Goal: Information Seeking & Learning: Learn about a topic

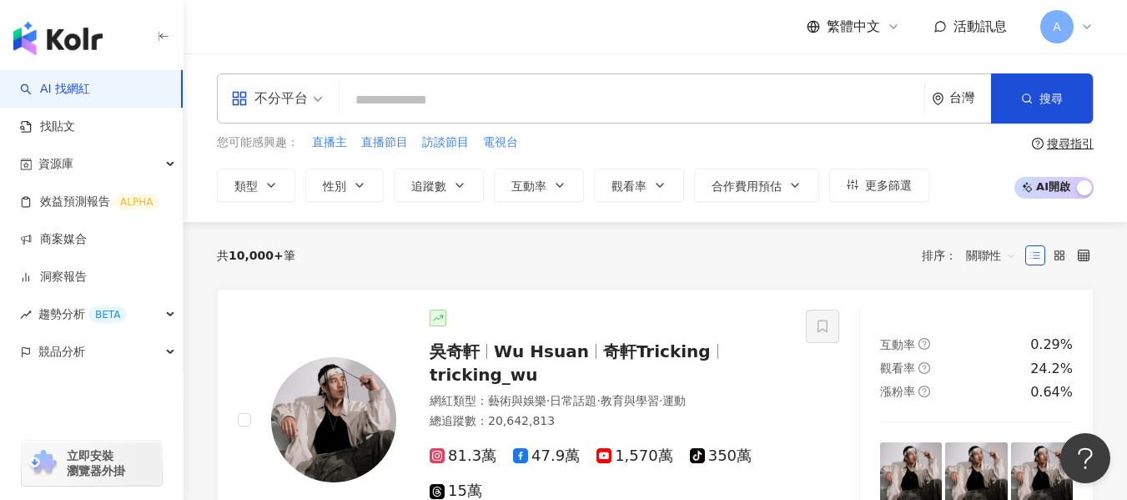
click at [319, 98] on span "不分平台" at bounding box center [277, 98] width 92 height 27
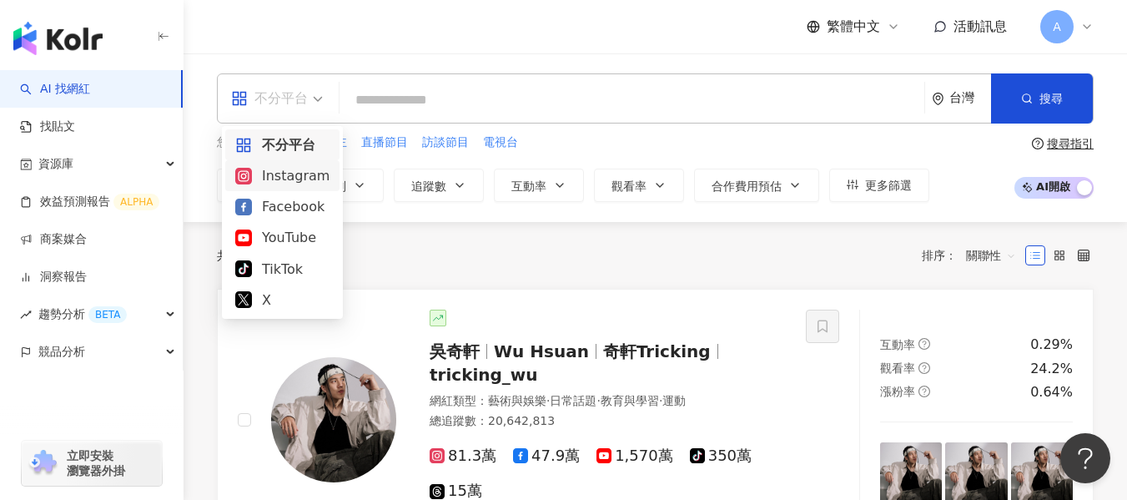
click at [321, 167] on div "Instagram" at bounding box center [282, 175] width 94 height 21
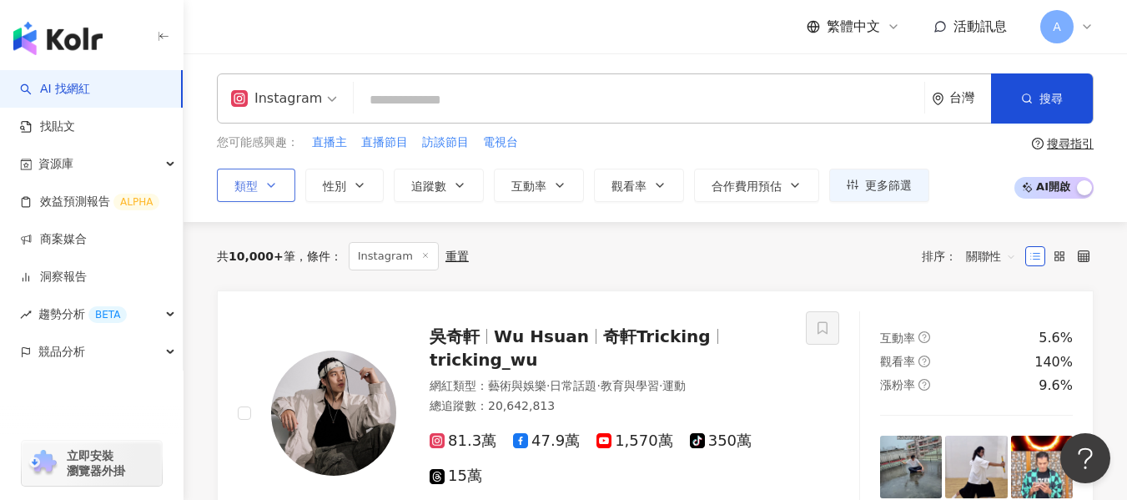
click at [273, 179] on icon "button" at bounding box center [271, 185] width 13 height 13
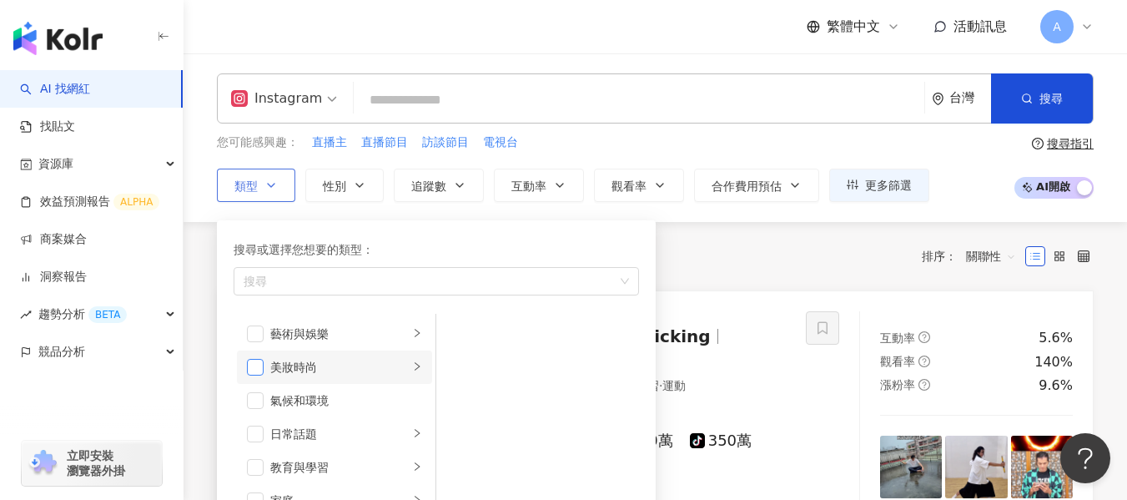
click at [255, 369] on span "button" at bounding box center [255, 367] width 17 height 17
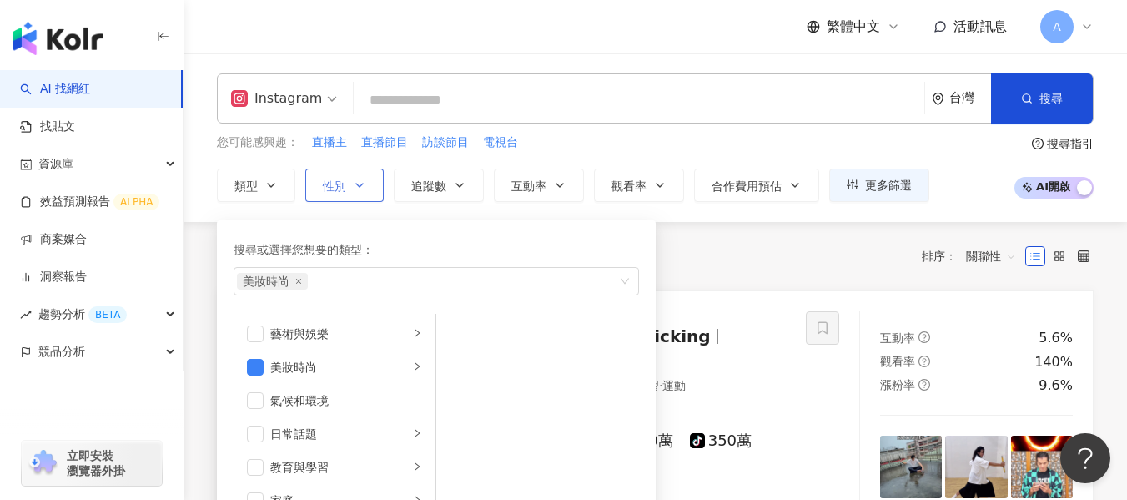
click at [356, 176] on button "性別" at bounding box center [344, 185] width 78 height 33
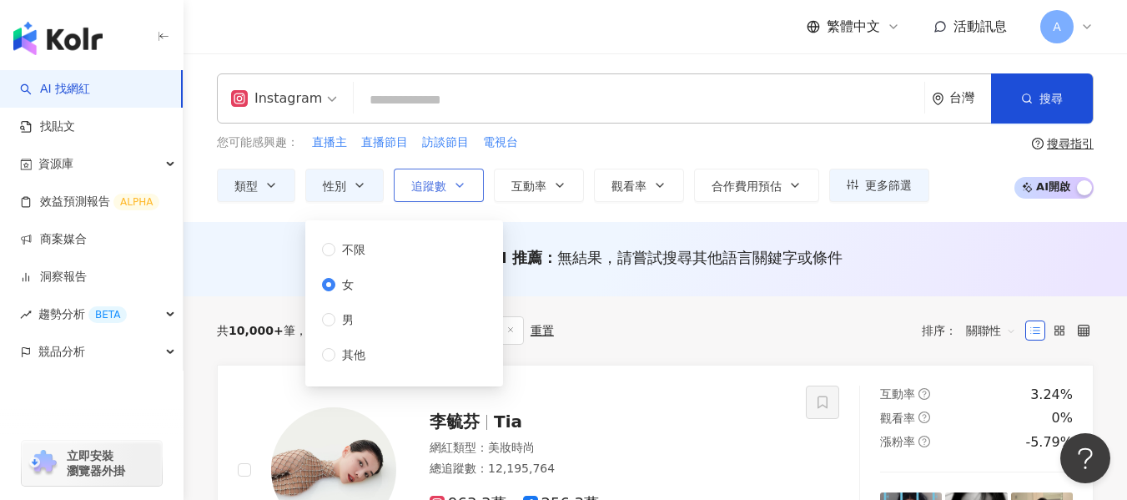
click at [429, 175] on button "追蹤數" at bounding box center [439, 185] width 90 height 33
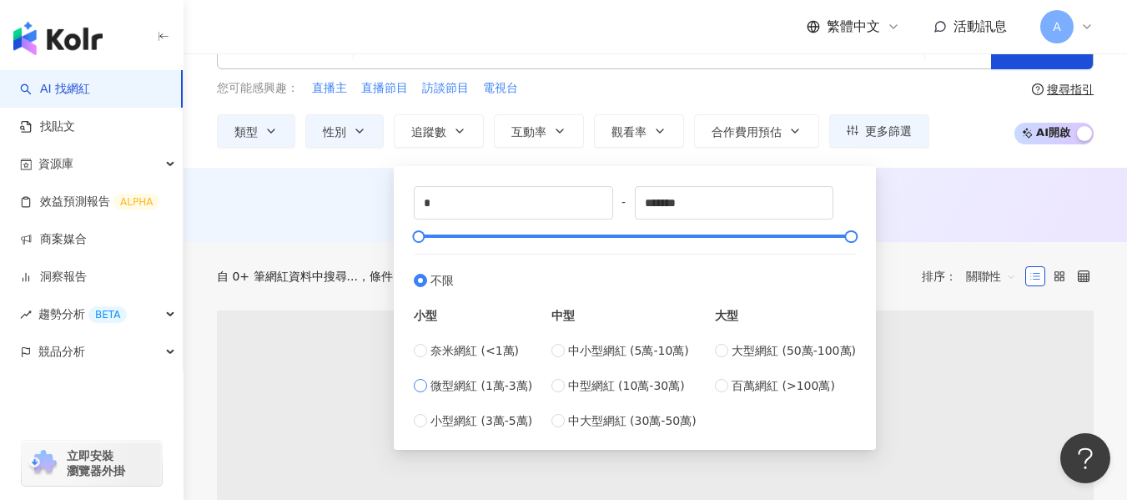
scroll to position [83, 0]
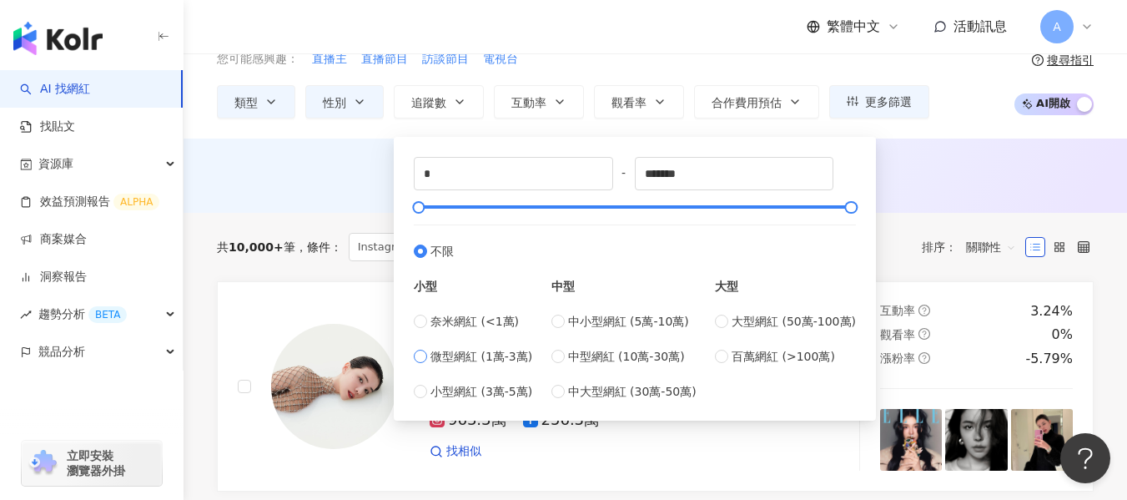
type input "*****"
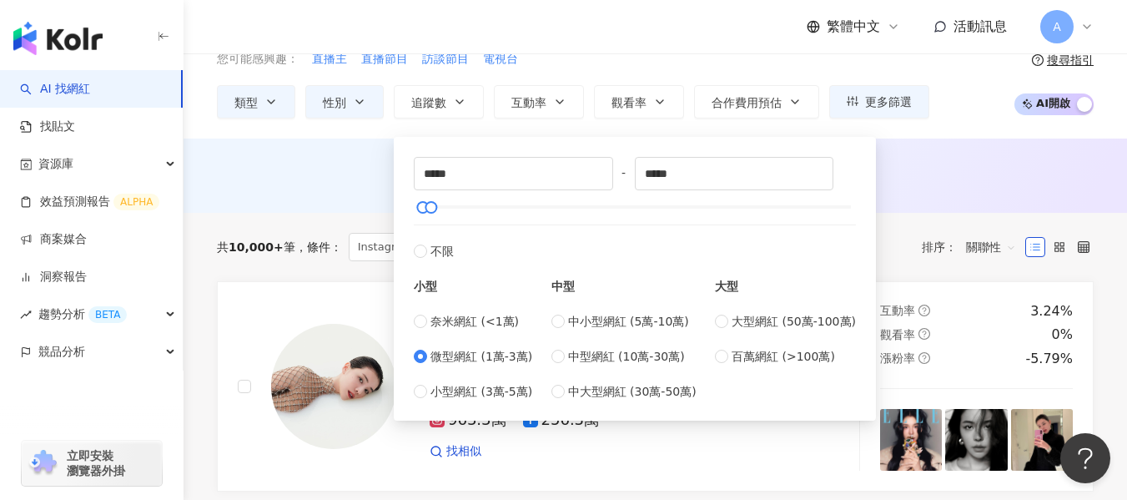
click at [966, 106] on div "您可能感興趣： 直播主 直播節目 訪談節目 電視台 類型 性別 追蹤數 互動率 觀看率 合作費用預估 更多篩選 不限 女 男 其他 ***** - *****…" at bounding box center [655, 84] width 877 height 68
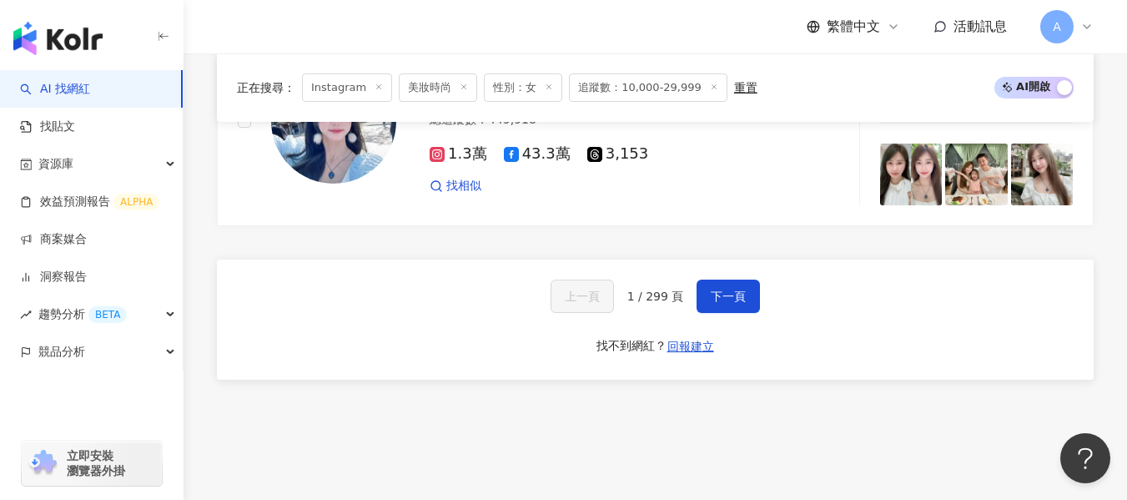
scroll to position [3432, 0]
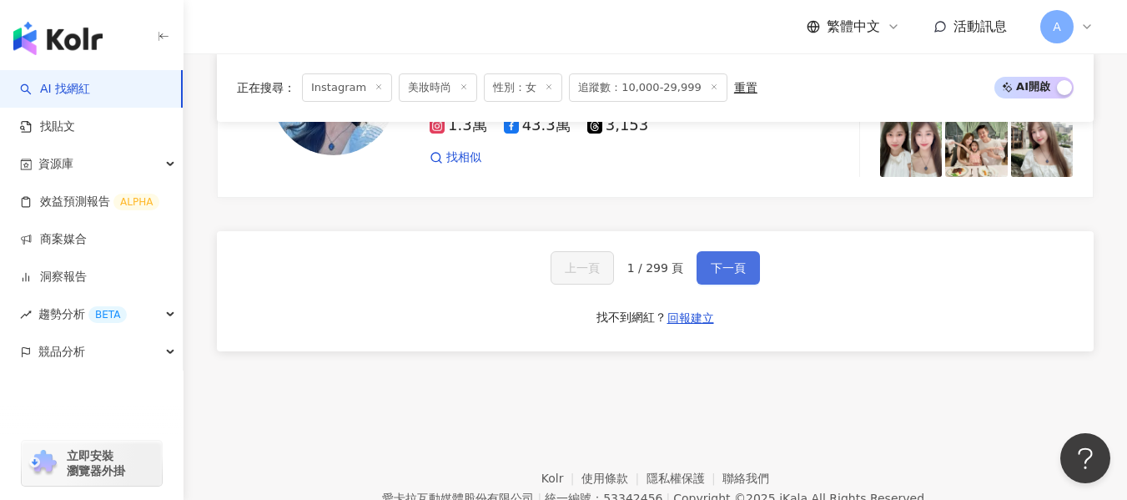
click at [739, 261] on span "下一頁" at bounding box center [728, 267] width 35 height 13
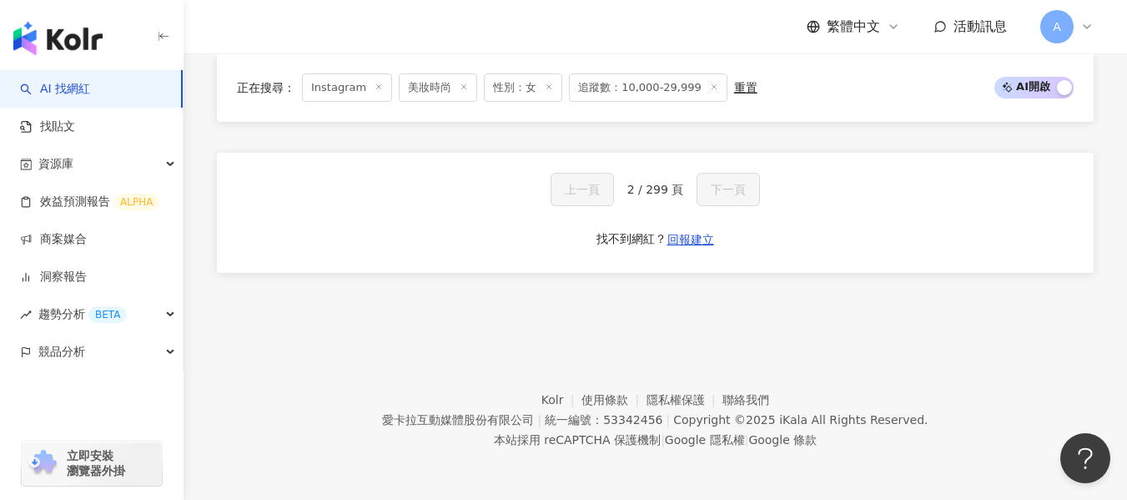
scroll to position [1489, 0]
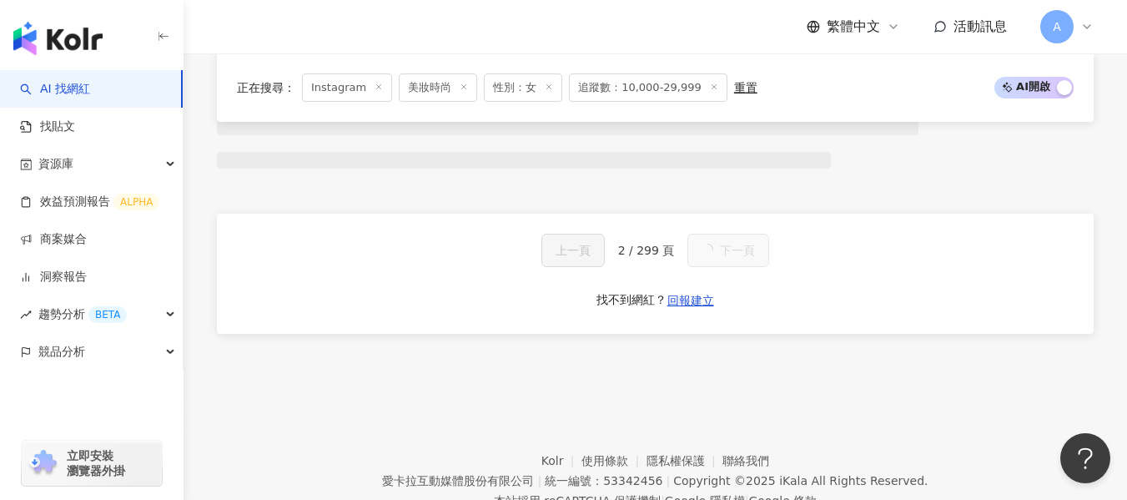
click at [737, 267] on button "下一頁" at bounding box center [729, 250] width 82 height 33
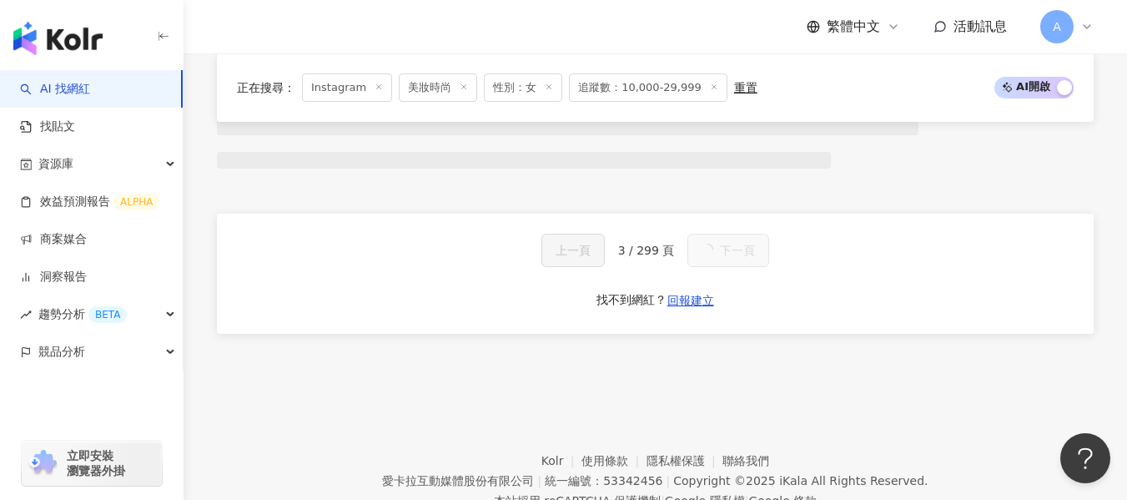
click at [737, 267] on button "下一頁" at bounding box center [729, 250] width 82 height 33
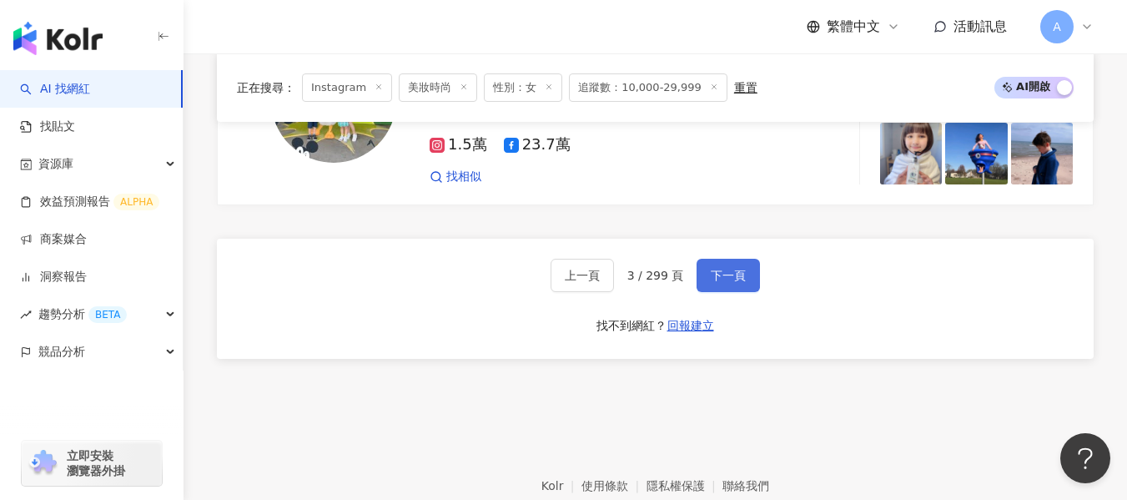
click at [737, 273] on button "下一頁" at bounding box center [728, 275] width 63 height 33
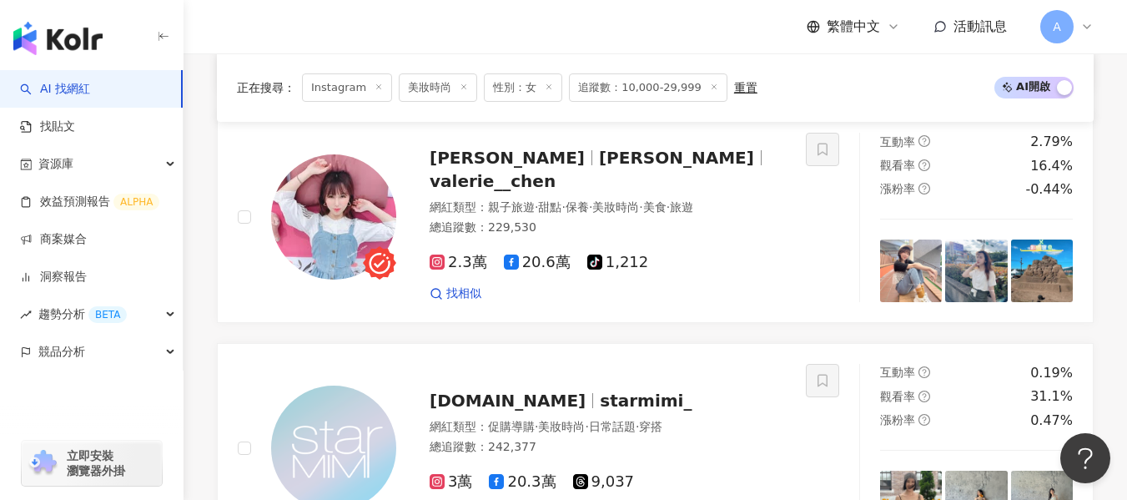
scroll to position [3279, 0]
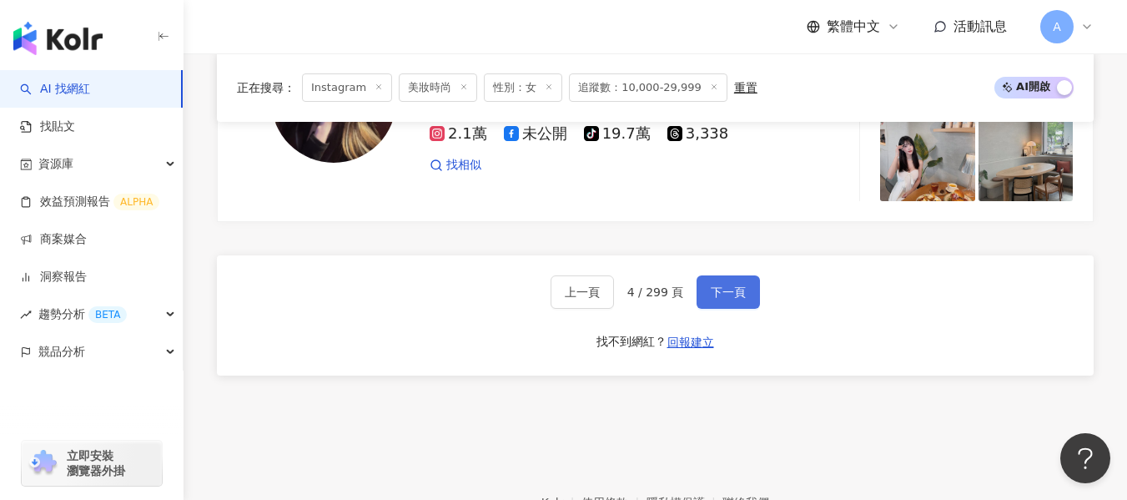
click at [729, 275] on button "下一頁" at bounding box center [728, 291] width 63 height 33
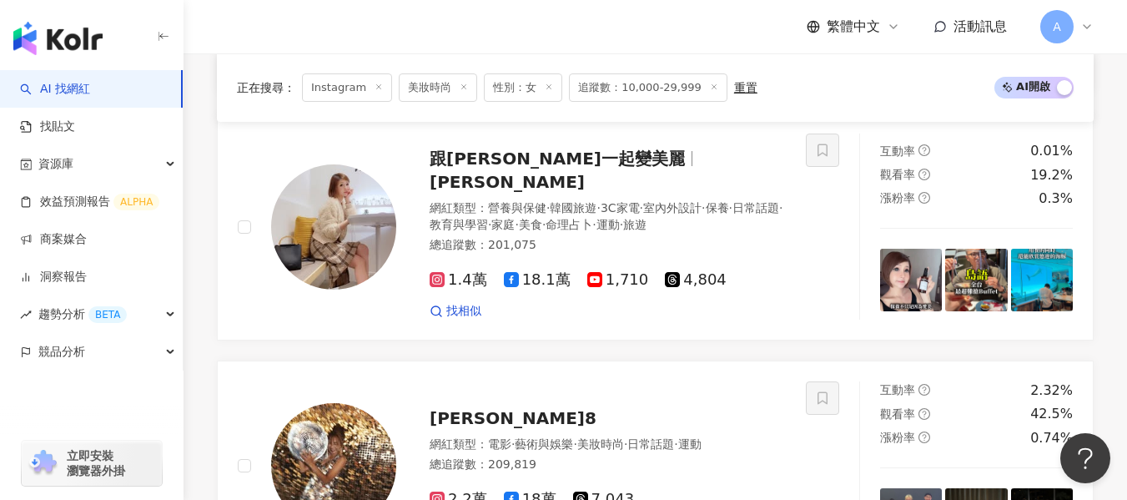
scroll to position [3271, 0]
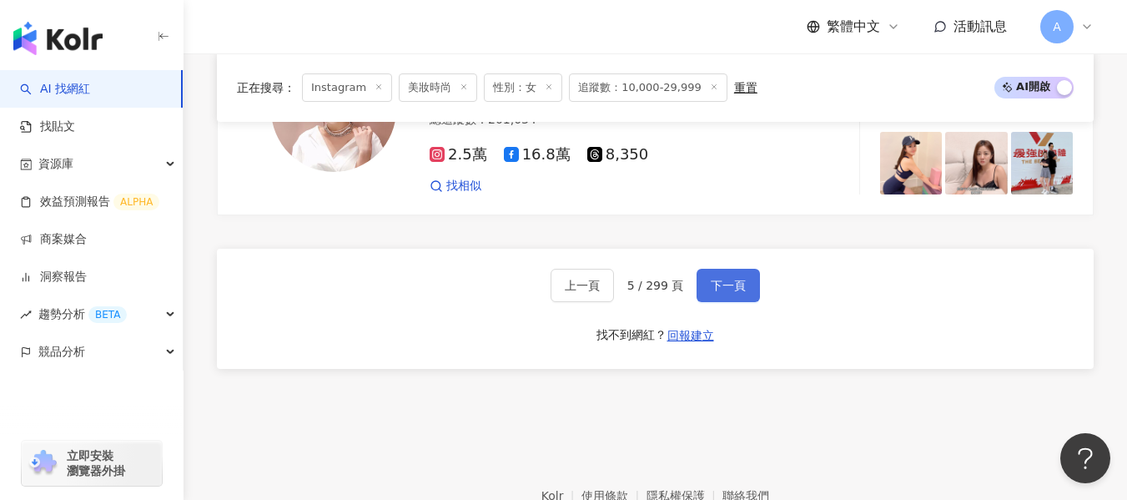
click at [729, 269] on button "下一頁" at bounding box center [728, 285] width 63 height 33
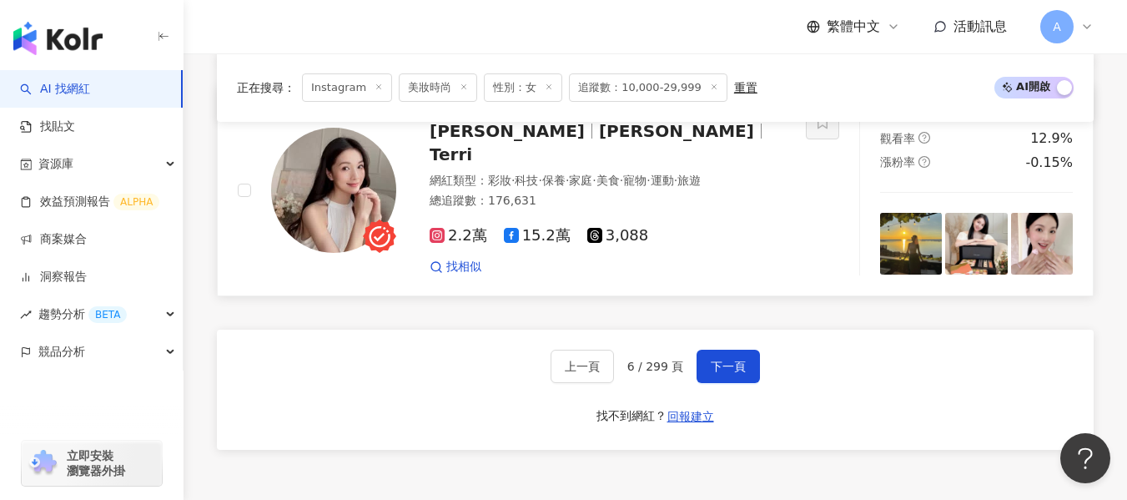
scroll to position [3211, 0]
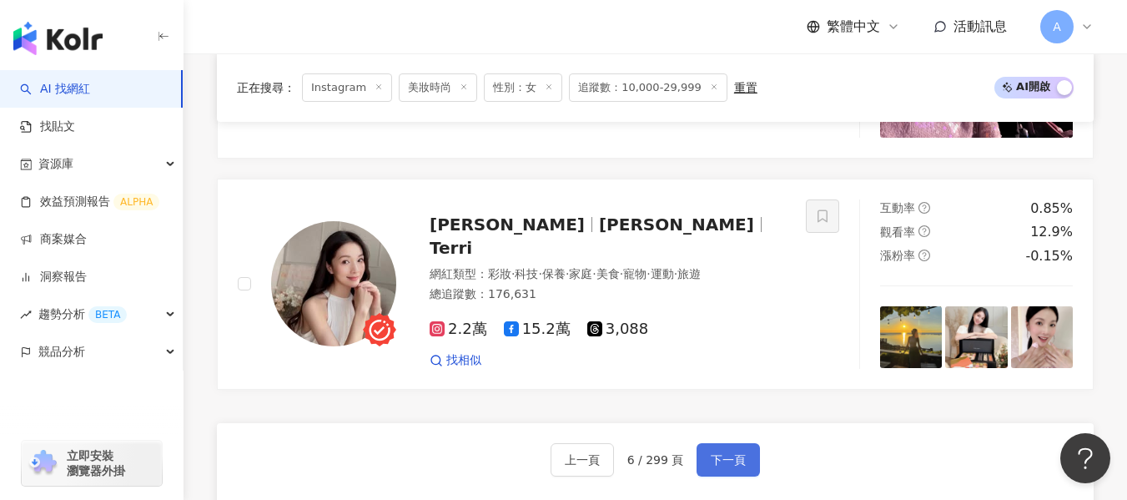
click at [734, 453] on span "下一頁" at bounding box center [728, 459] width 35 height 13
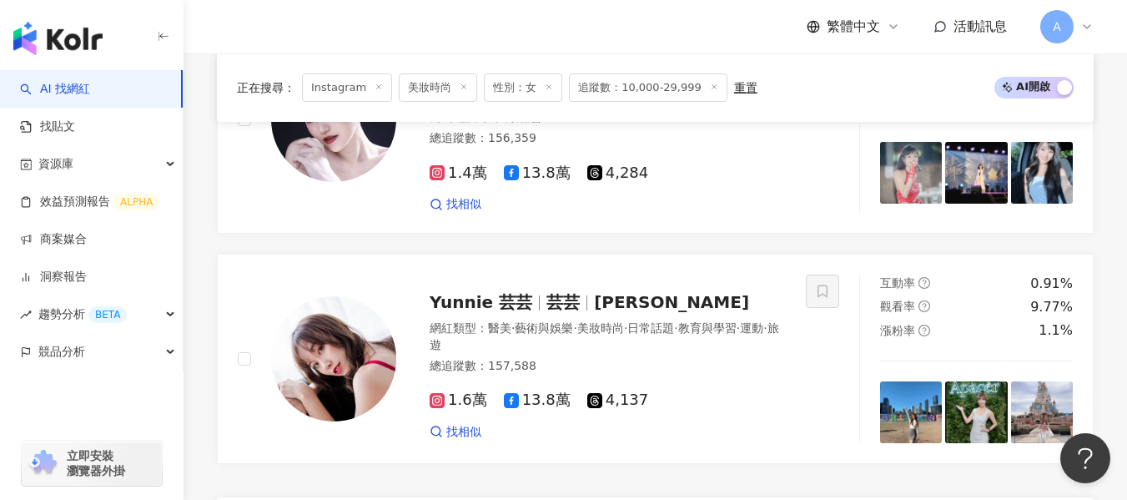
scroll to position [3033, 0]
click at [733, 392] on div "1.6萬 13.8萬 4,137" at bounding box center [608, 401] width 356 height 18
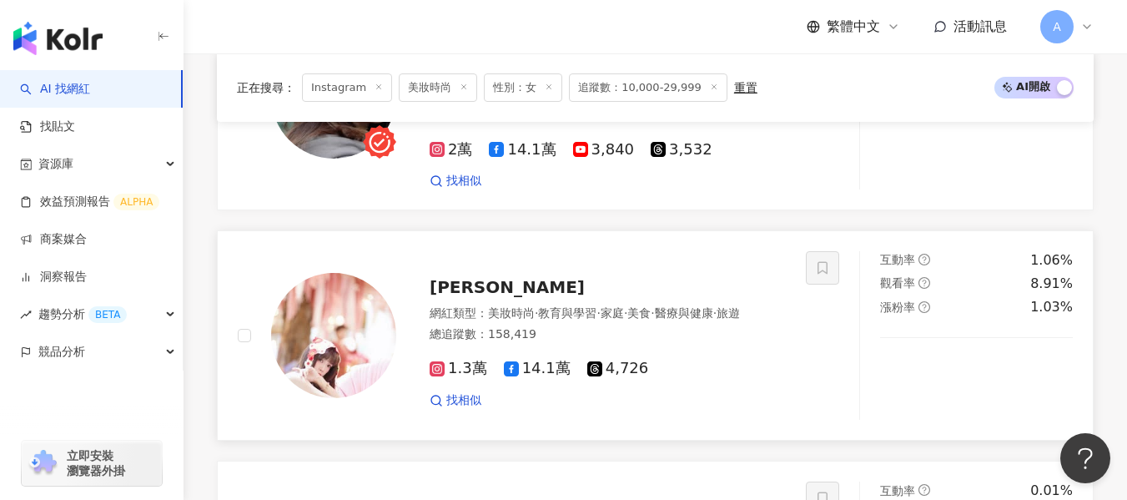
scroll to position [1885, 0]
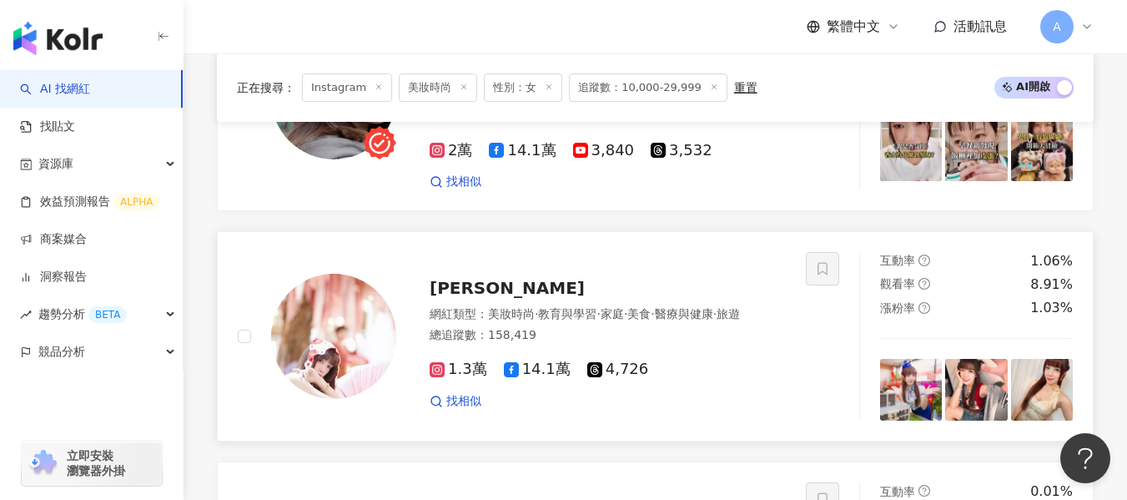
click at [584, 327] on div "總追蹤數 ： 158,419" at bounding box center [608, 335] width 356 height 17
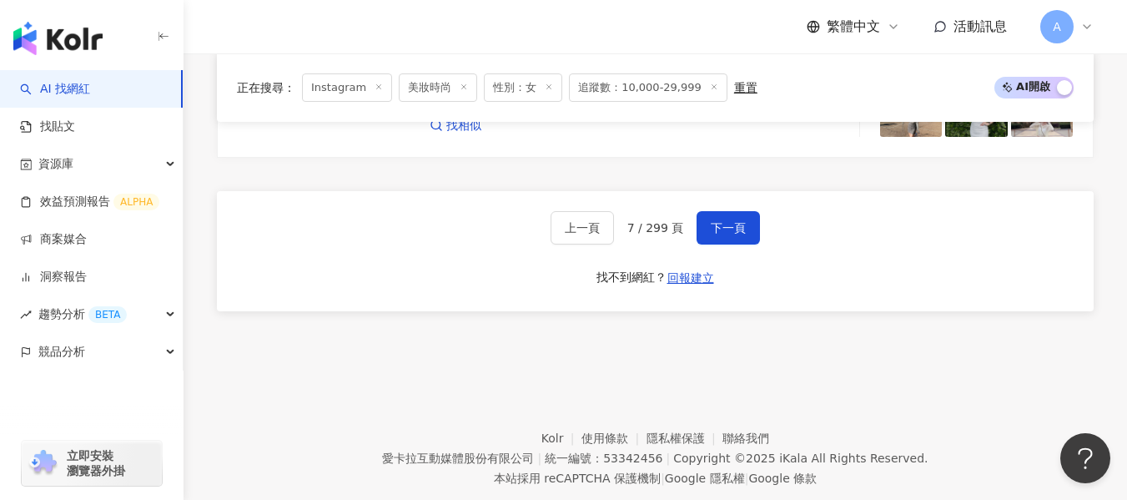
scroll to position [3347, 0]
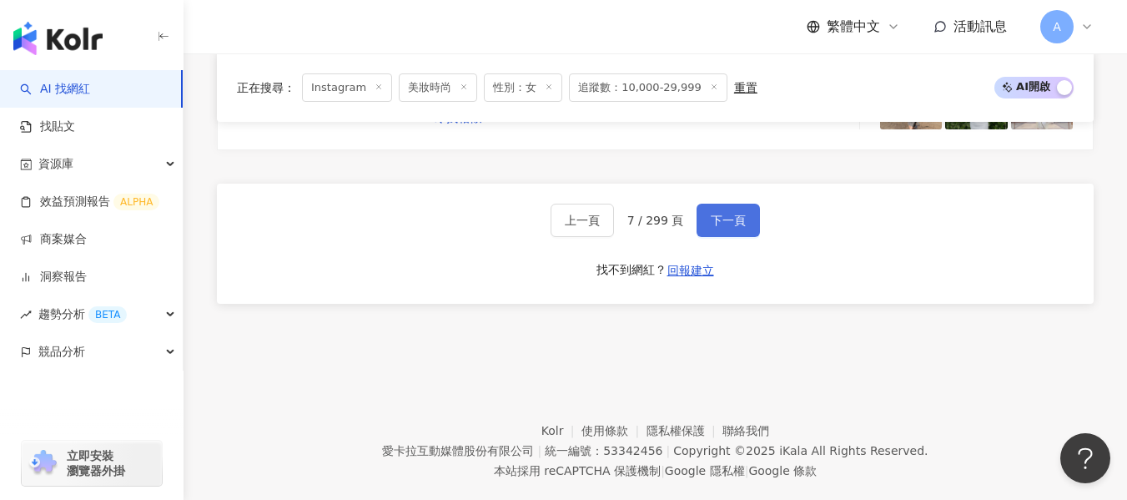
click at [733, 214] on span "下一頁" at bounding box center [728, 220] width 35 height 13
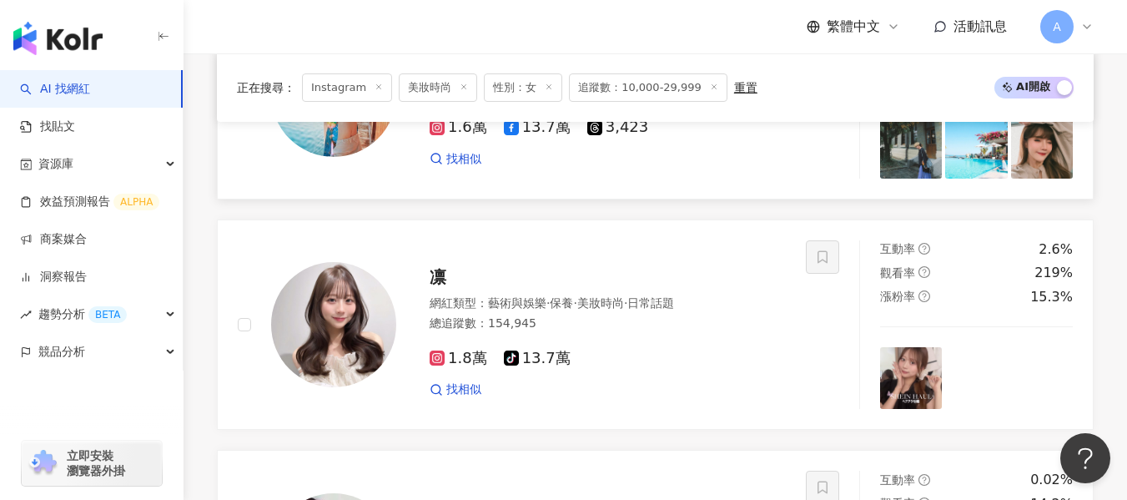
scroll to position [1192, 0]
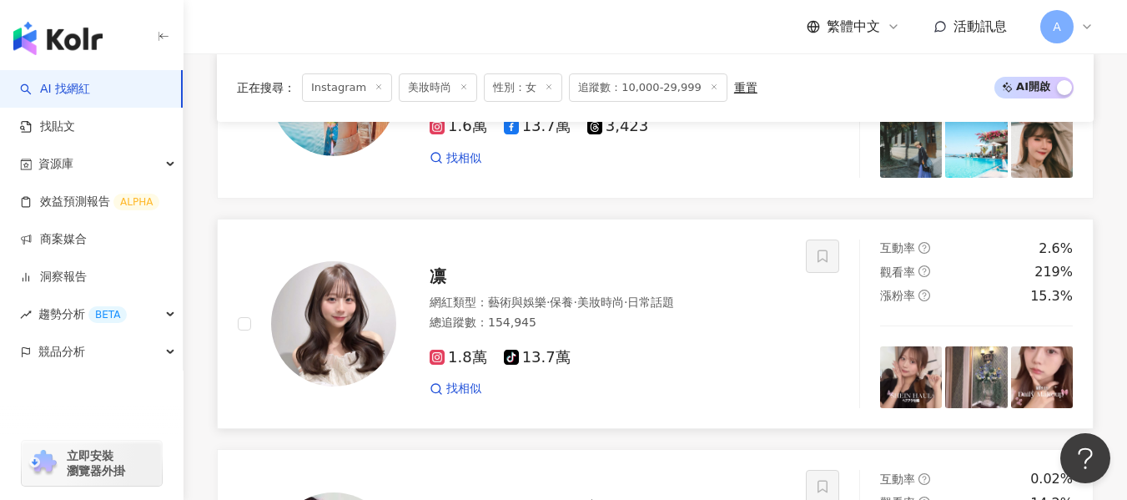
click at [657, 335] on div "1.8萬 tiktok-icon 13.7萬 找相似" at bounding box center [608, 366] width 356 height 62
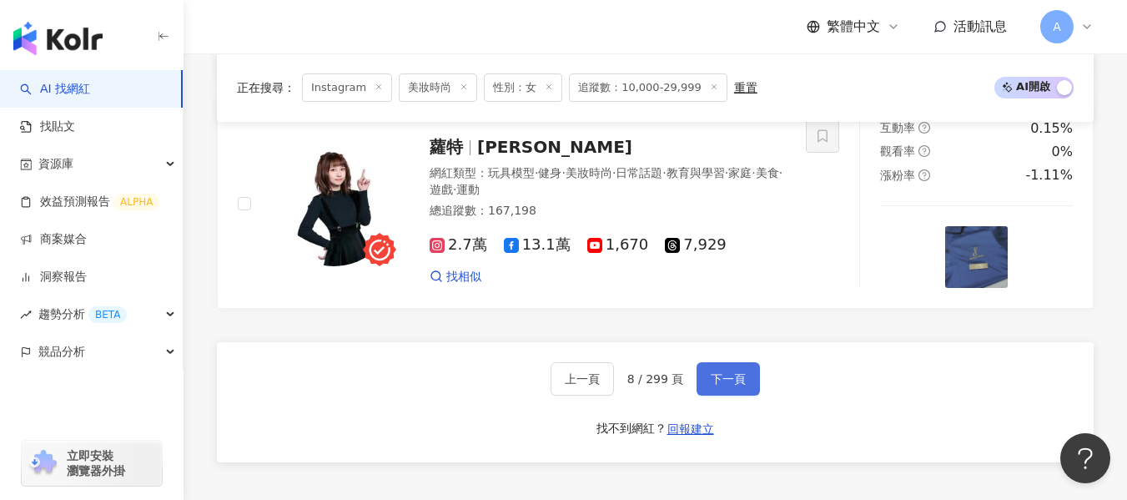
scroll to position [3178, 0]
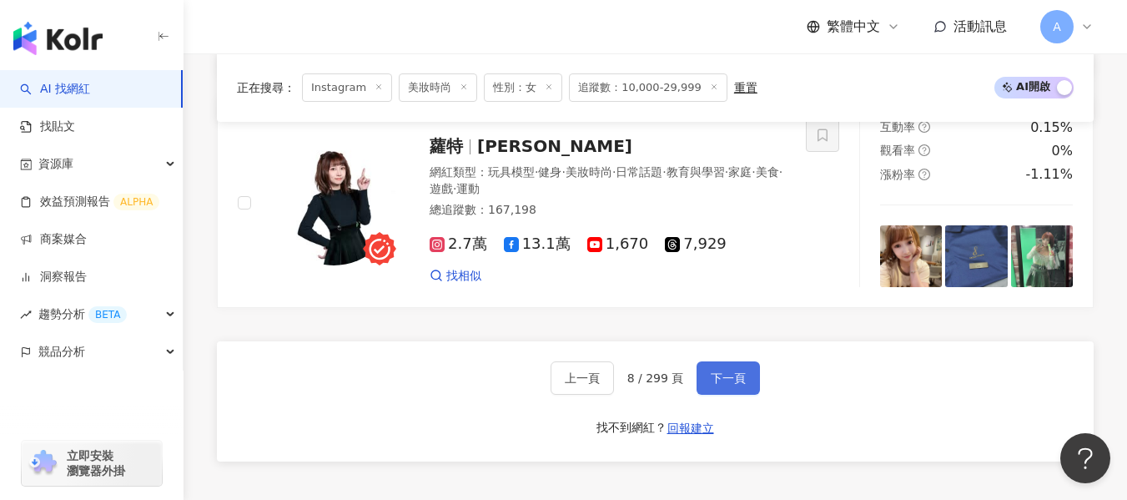
click at [739, 371] on span "下一頁" at bounding box center [728, 377] width 35 height 13
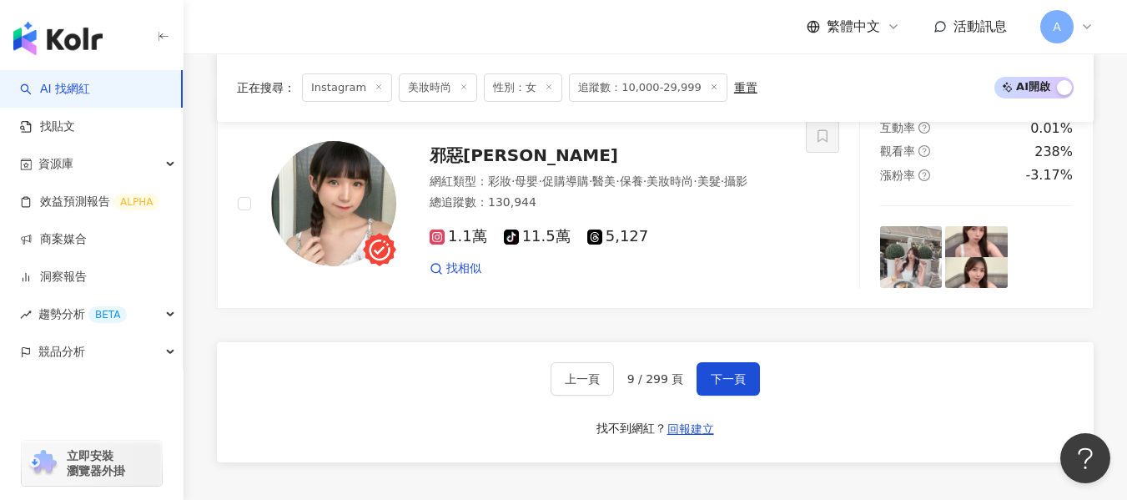
scroll to position [3236, 0]
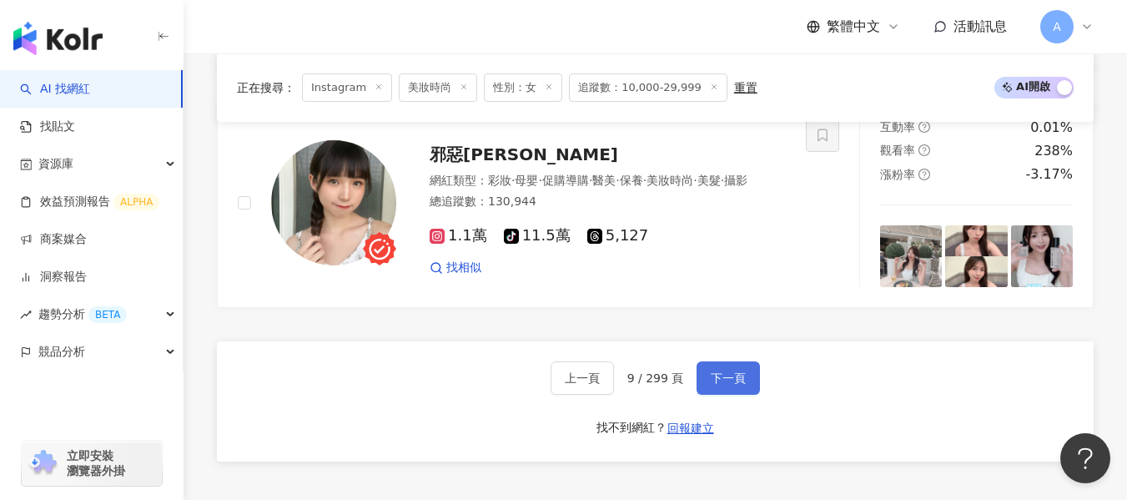
click at [729, 371] on span "下一頁" at bounding box center [728, 377] width 35 height 13
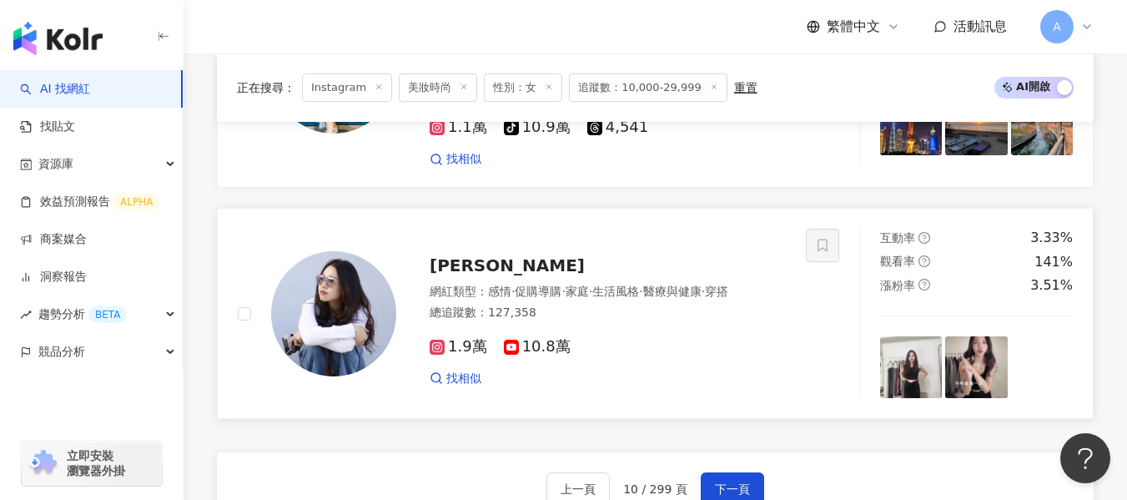
scroll to position [3110, 0]
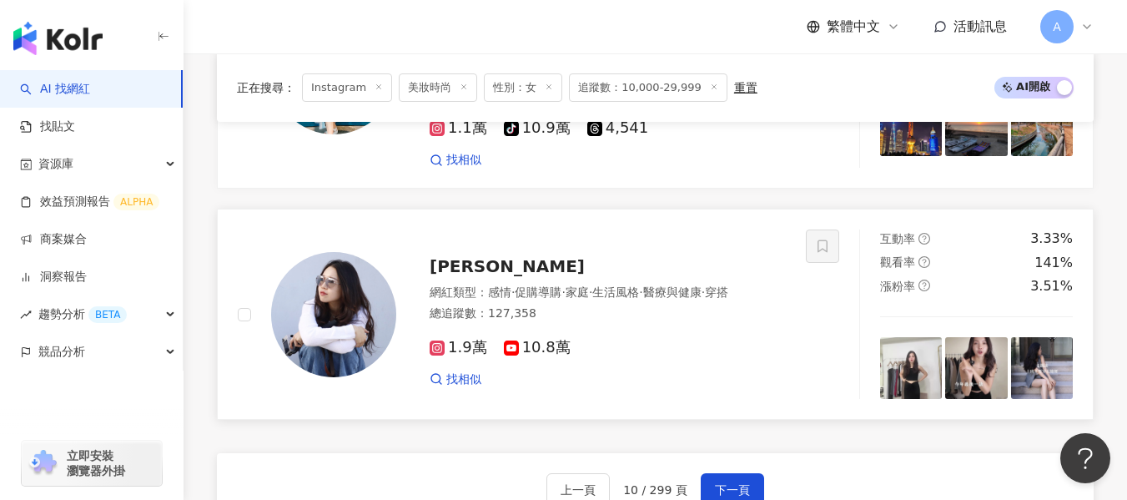
click at [741, 339] on div "1.9萬 10.8萬" at bounding box center [608, 348] width 356 height 18
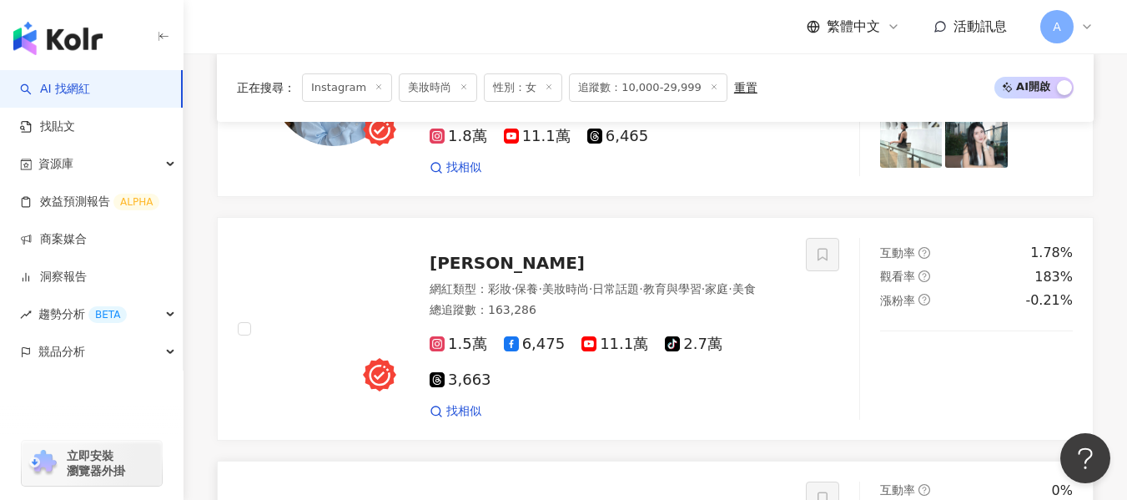
scroll to position [2192, 0]
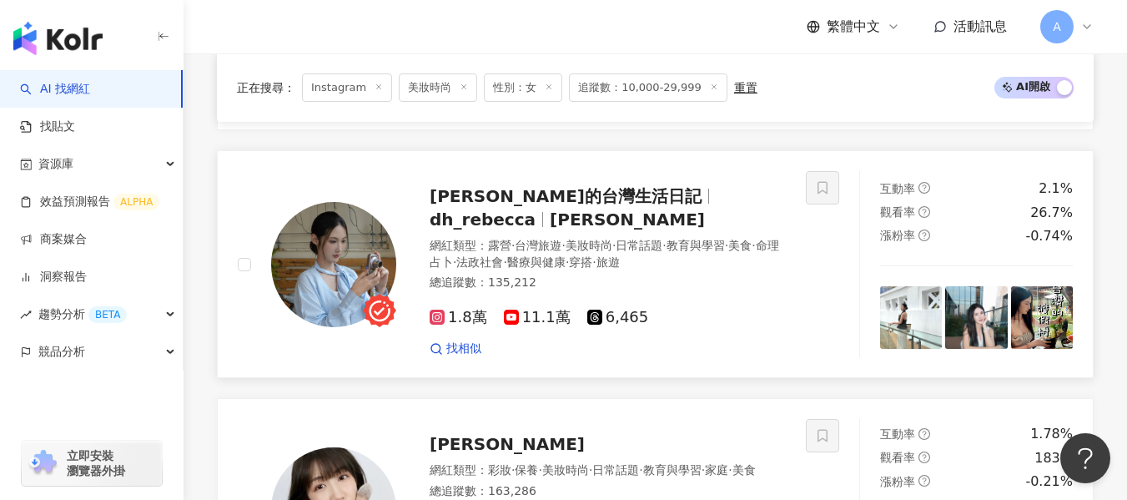
click at [751, 249] on div "網紅類型 ： 露營 · 台灣旅遊 · 美妝時尚 · 日常話題 · 教育與學習 · 美食 · 命理占卜 · 法政社會 · 醫療與健康 · 穿搭 · 旅遊" at bounding box center [608, 254] width 356 height 33
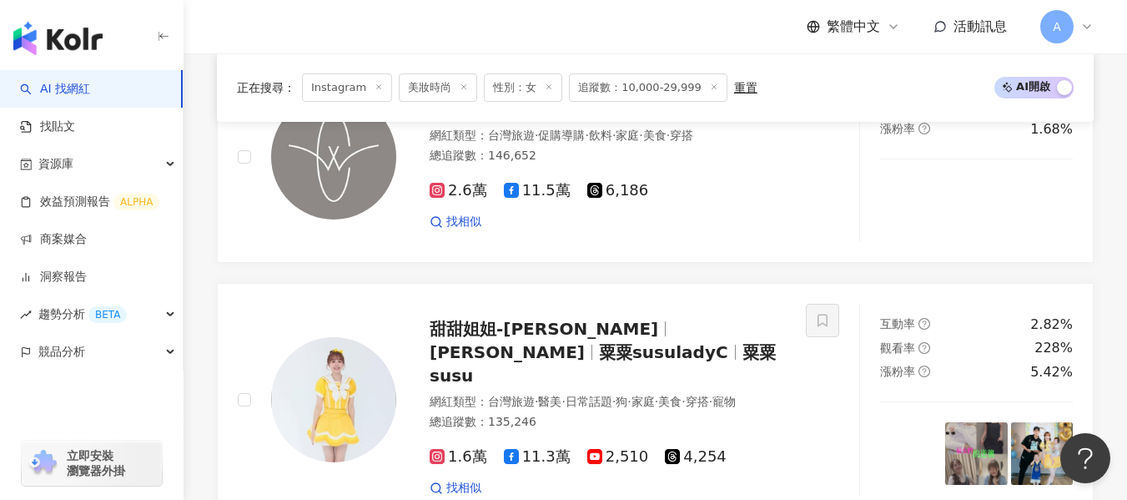
scroll to position [1190, 0]
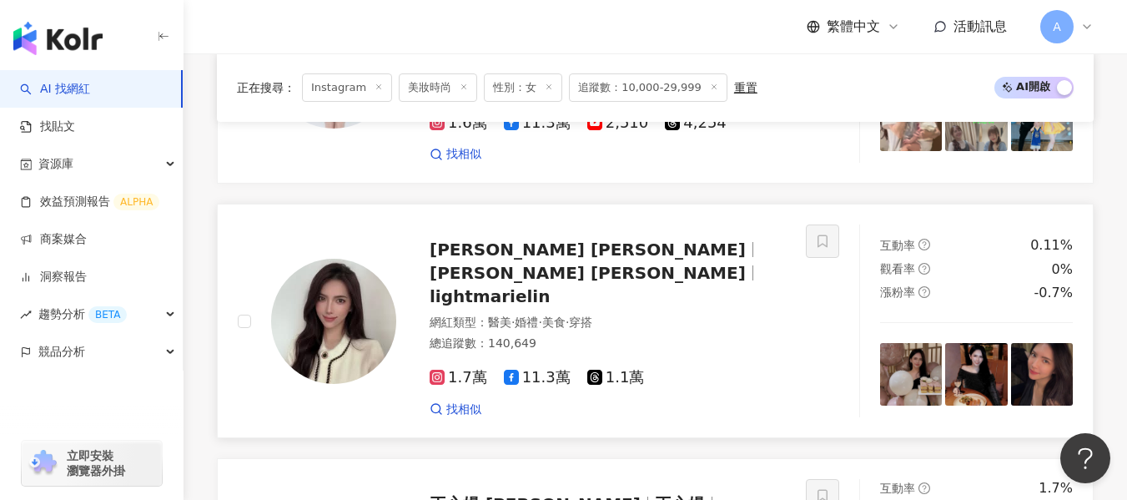
click at [724, 335] on div "總追蹤數 ： 140,649" at bounding box center [608, 343] width 356 height 17
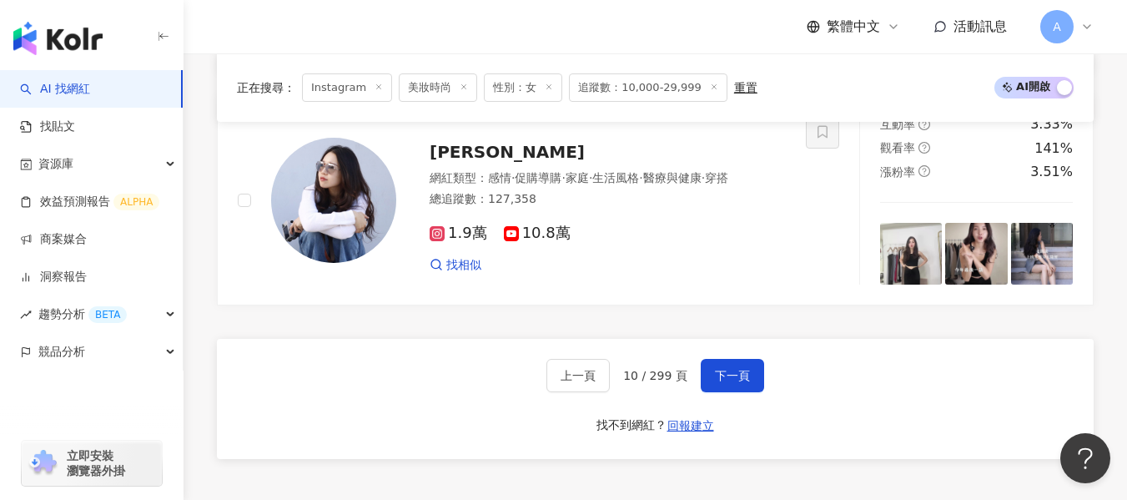
scroll to position [3360, 0]
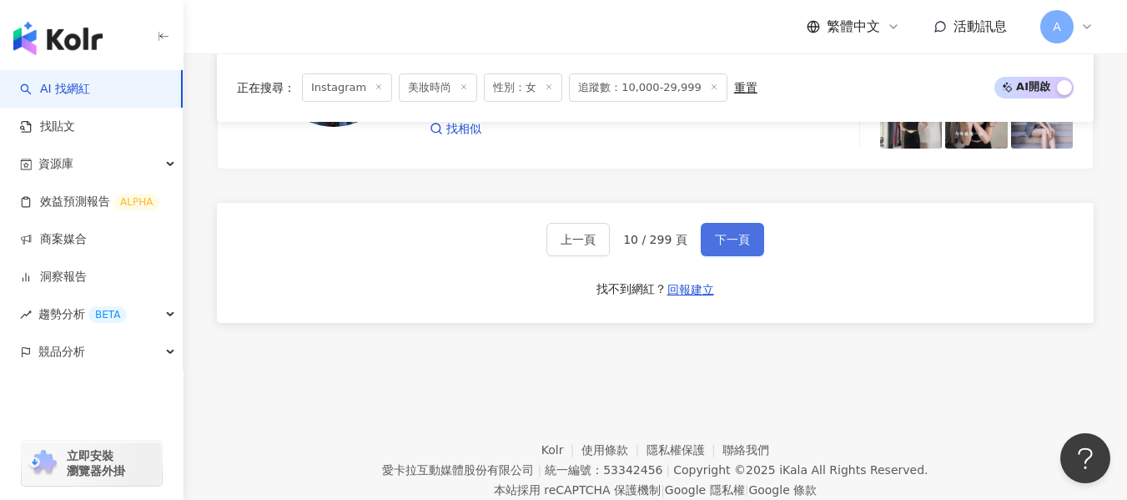
click at [732, 223] on button "下一頁" at bounding box center [732, 239] width 63 height 33
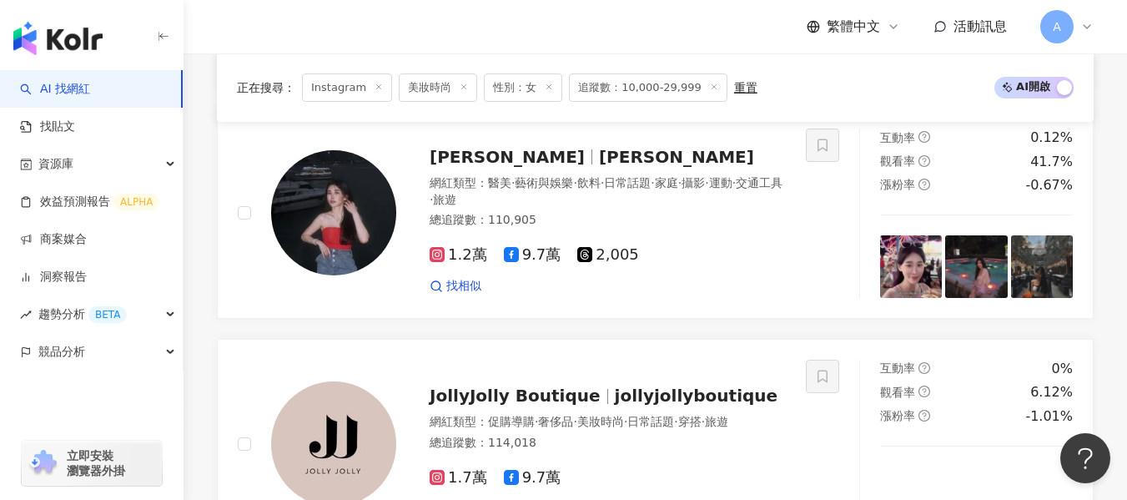
scroll to position [2949, 0]
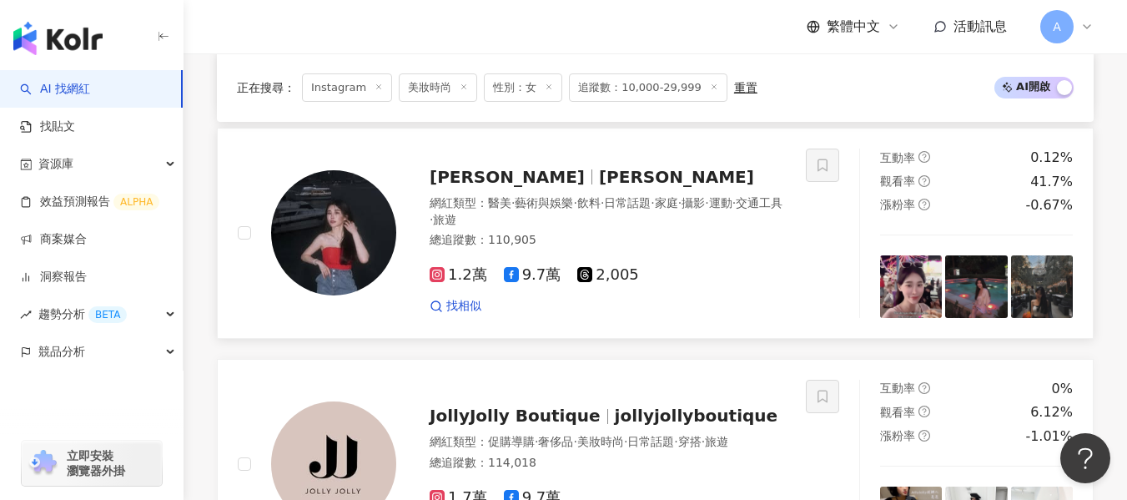
click at [690, 253] on div "1.2萬 9.7萬 2,005 找相似" at bounding box center [608, 284] width 356 height 62
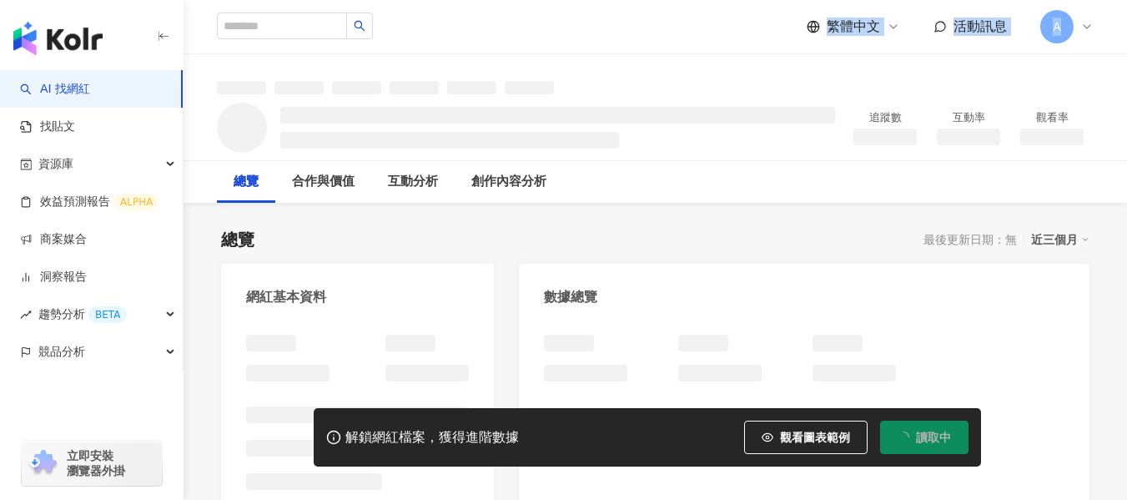
click at [188, 0] on html "AI 找網紅 找貼文 資源庫 效益預測報告 ALPHA 商案媒合 洞察報告 趨勢分析 BETA 競品分析 立即安裝 瀏覽器外掛 繁體中文 活動訊息 A 追蹤數…" at bounding box center [563, 250] width 1127 height 500
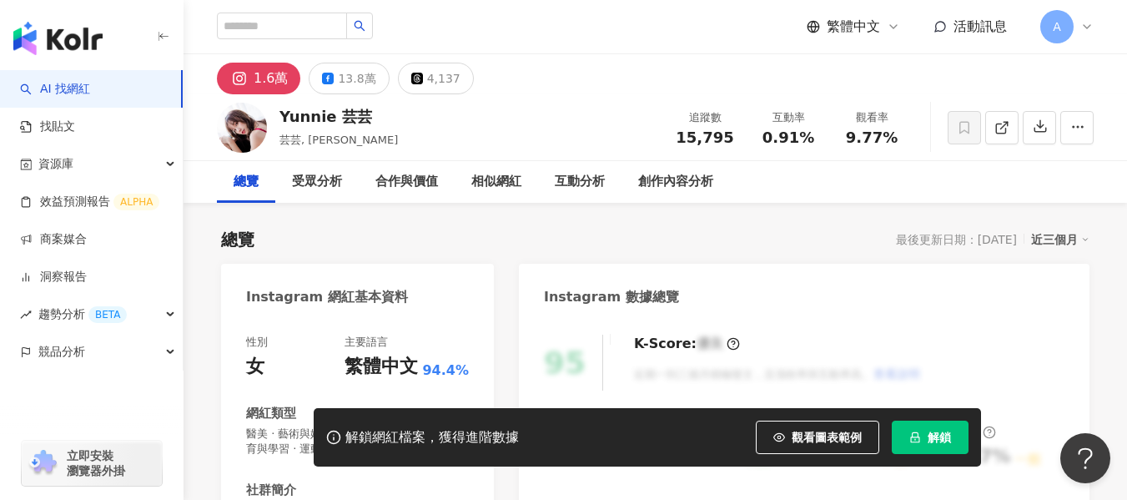
click at [509, 234] on div "總覽 最後更新日期：2025/8/14 近三個月" at bounding box center [655, 239] width 869 height 23
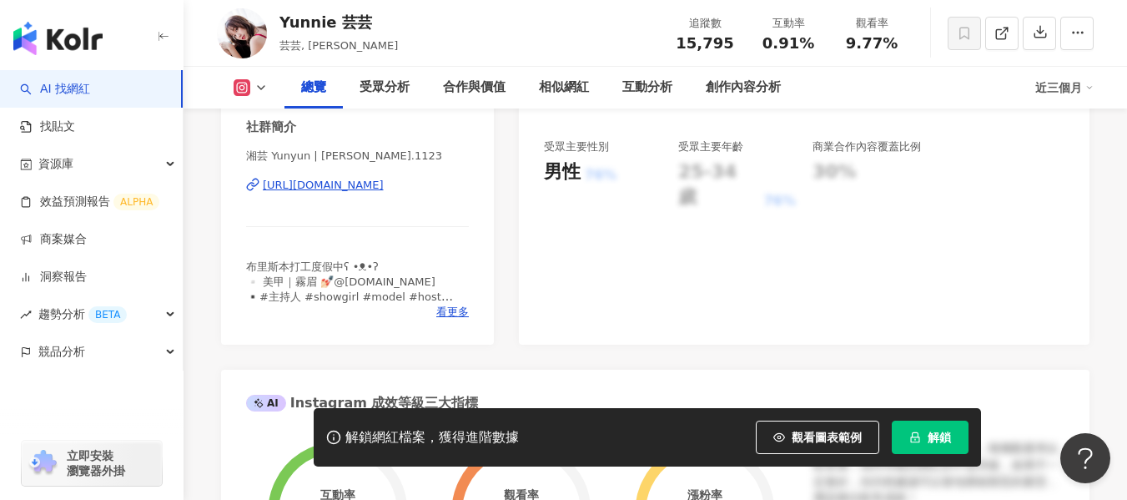
scroll to position [334, 0]
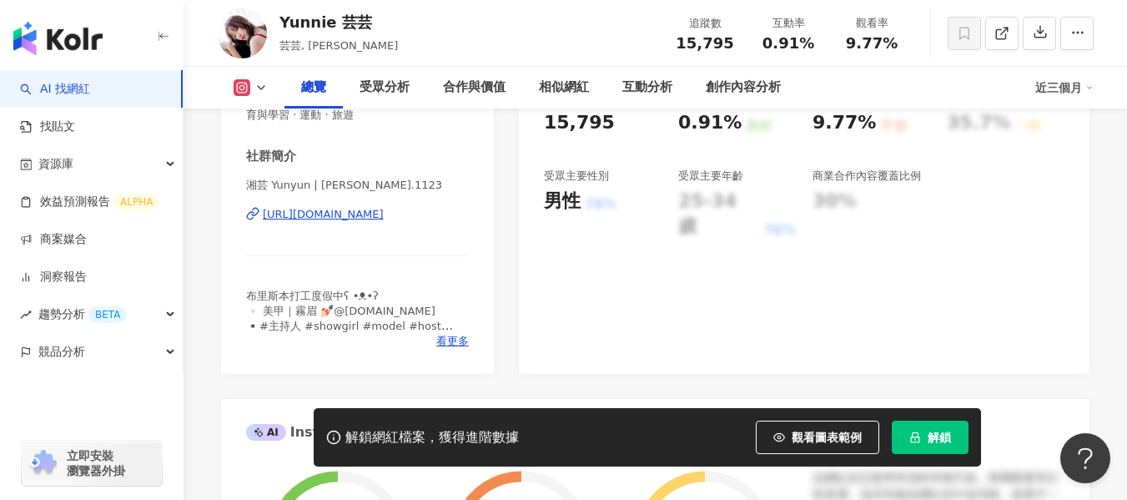
click at [289, 211] on div "https://www.instagram.com/yunyun.1123/" at bounding box center [323, 214] width 121 height 15
drag, startPoint x: 813, startPoint y: 45, endPoint x: 754, endPoint y: 51, distance: 59.5
click at [754, 51] on div "互動率 0.91%" at bounding box center [788, 33] width 83 height 36
copy span "0.91%"
drag, startPoint x: 844, startPoint y: 43, endPoint x: 896, endPoint y: 42, distance: 52.6
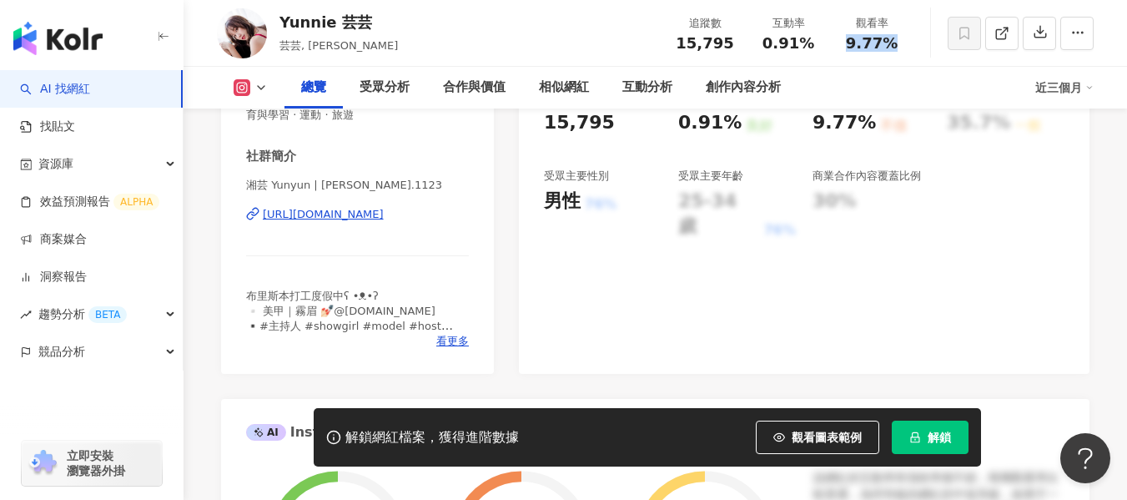
click at [896, 42] on div "9.77%" at bounding box center [871, 43] width 63 height 17
copy span "9.77%"
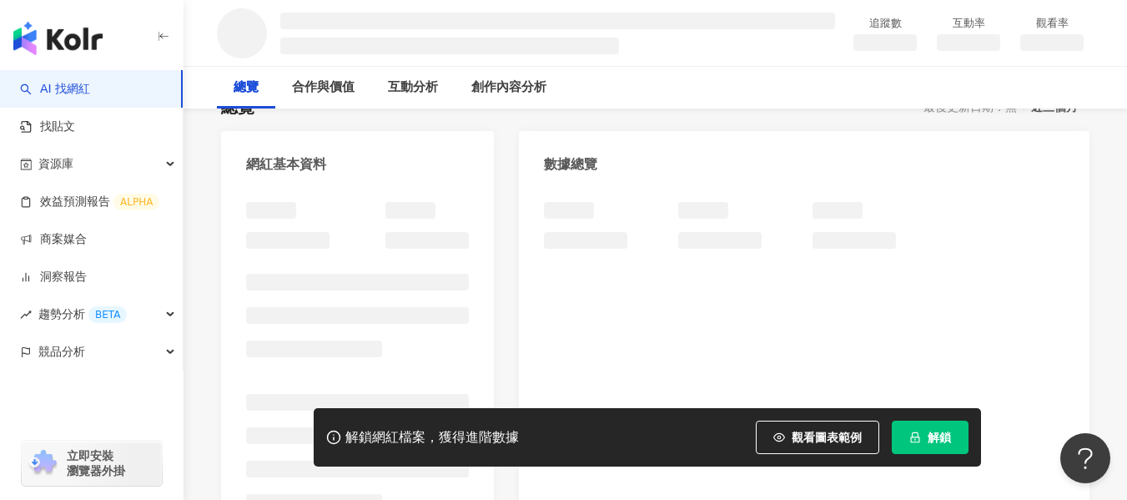
scroll to position [250, 0]
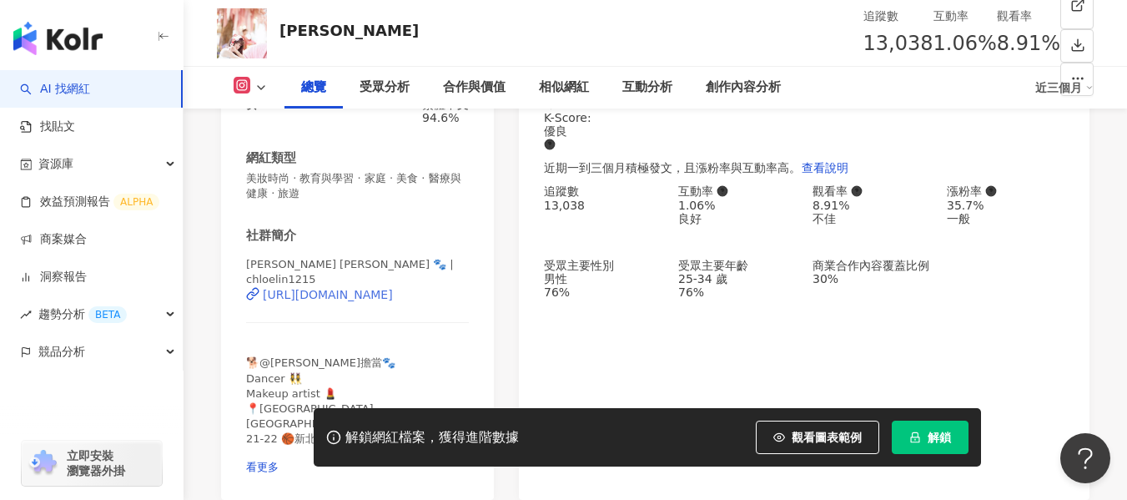
click at [382, 288] on div "https://www.instagram.com/chloelin1215/" at bounding box center [328, 294] width 130 height 13
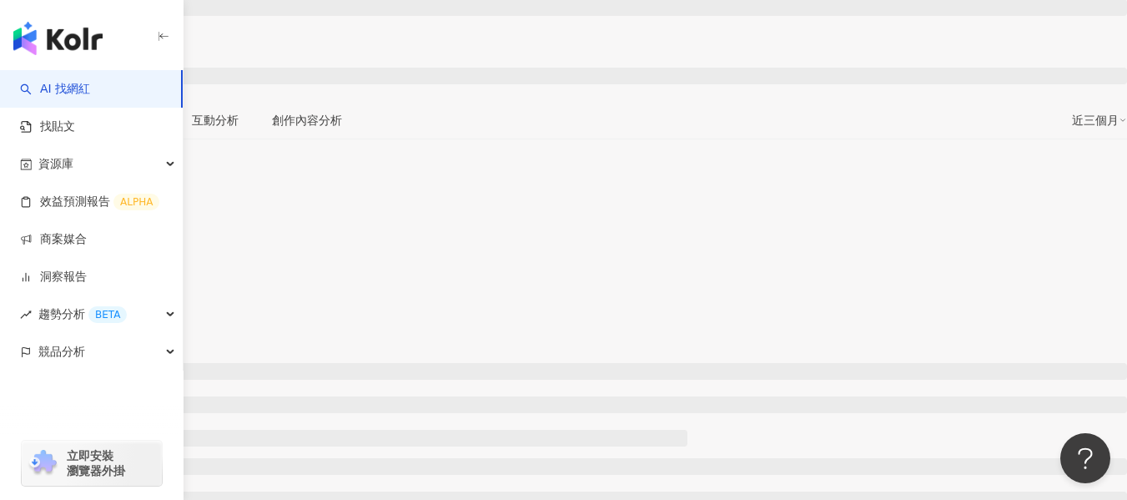
scroll to position [334, 0]
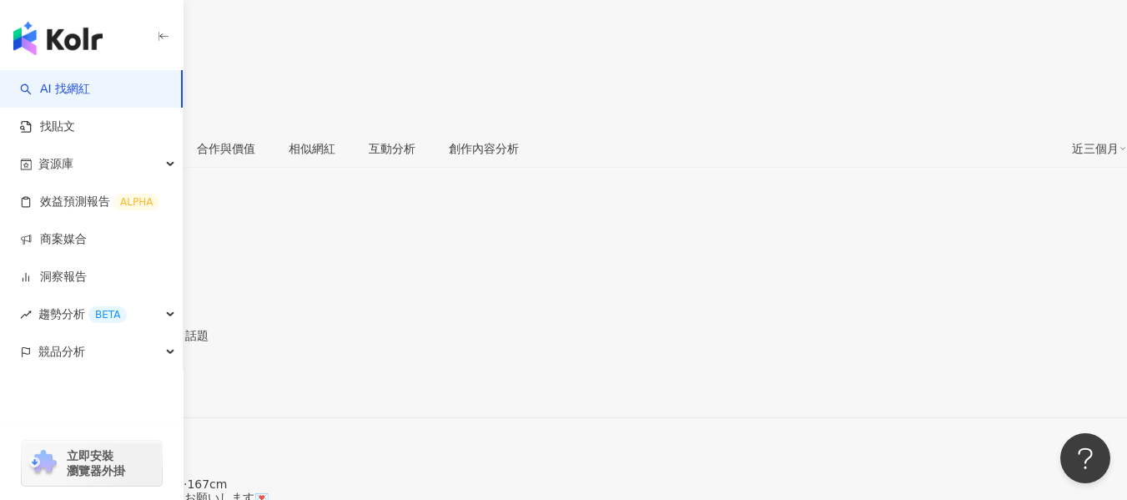
click at [147, 382] on div "https://www.instagram.com/rrinrrr/" at bounding box center [82, 388] width 130 height 13
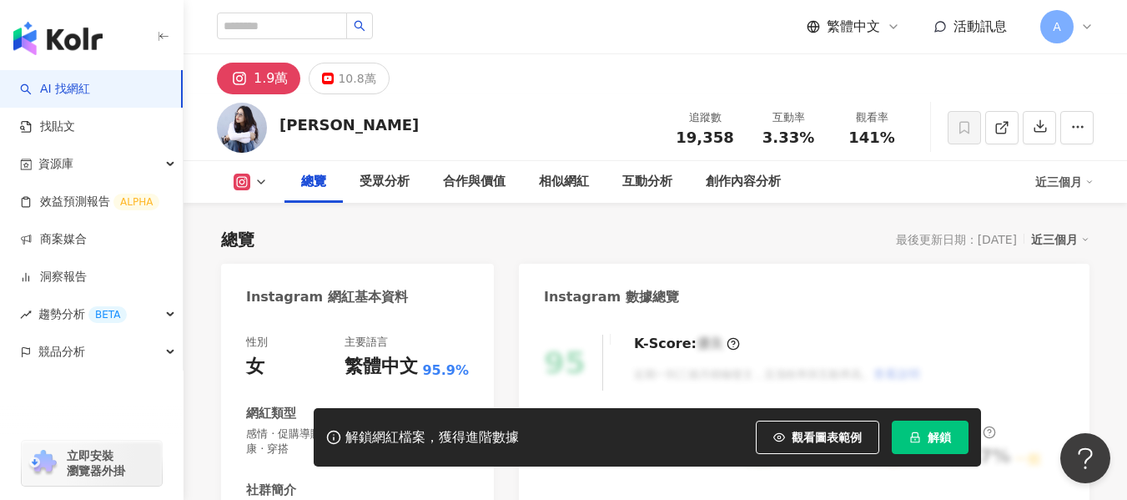
scroll to position [334, 0]
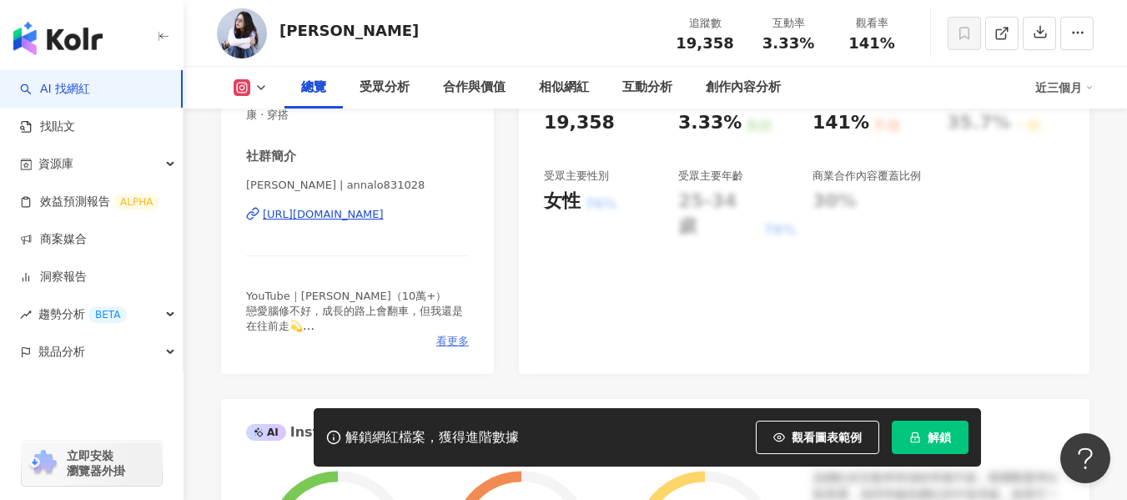
click at [451, 346] on span "看更多" at bounding box center [452, 341] width 33 height 15
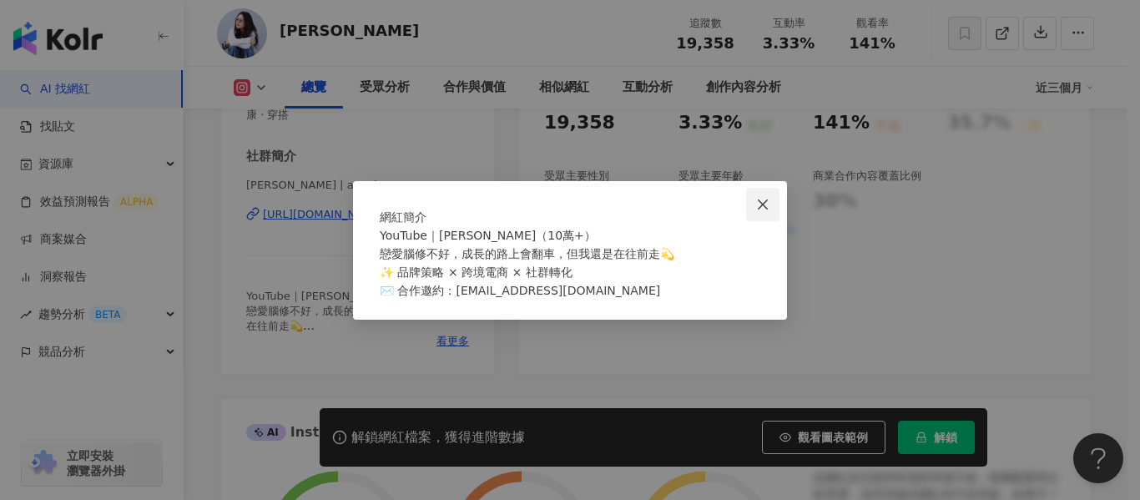
click at [759, 198] on icon "close" at bounding box center [762, 204] width 13 height 13
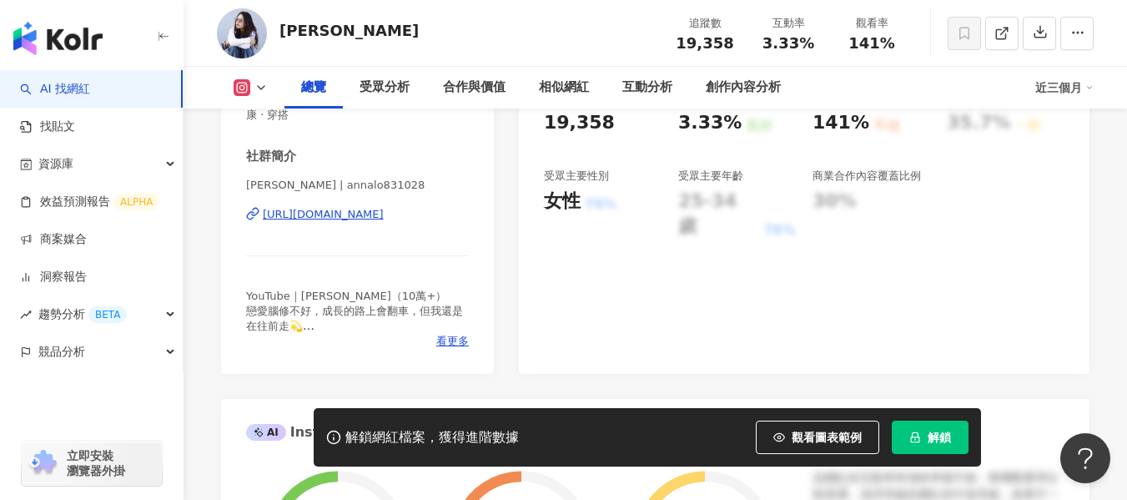
click at [300, 219] on div "https://www.instagram.com/annalo831028/" at bounding box center [323, 214] width 121 height 15
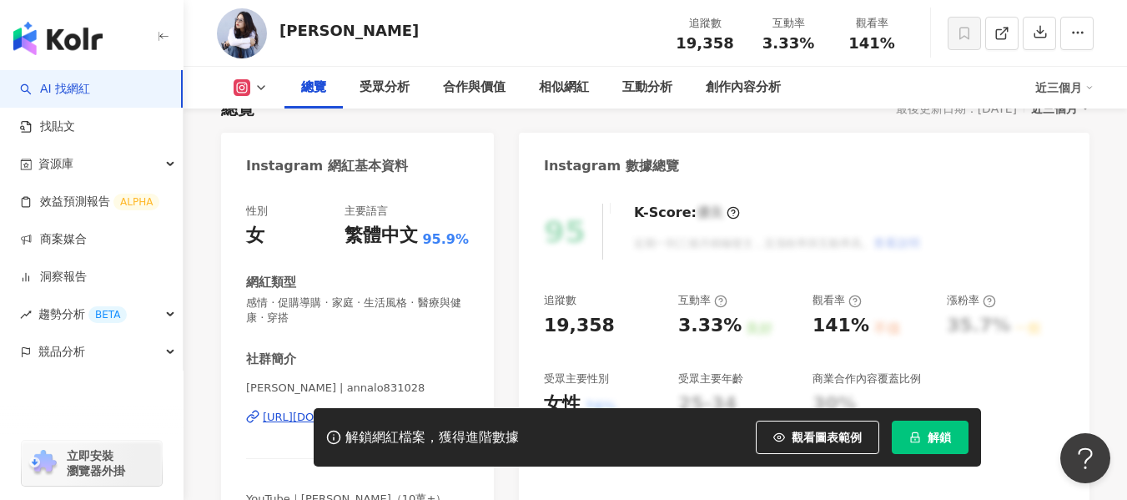
scroll to position [83, 0]
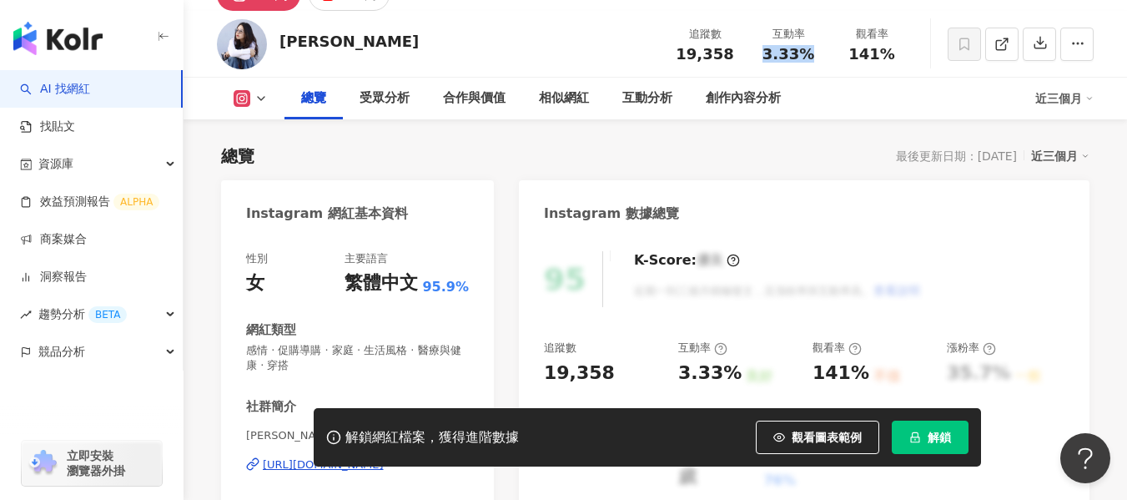
drag, startPoint x: 812, startPoint y: 53, endPoint x: 764, endPoint y: 59, distance: 48.9
click at [764, 59] on div "3.33%" at bounding box center [788, 54] width 63 height 17
copy span "3.33%"
drag, startPoint x: 852, startPoint y: 54, endPoint x: 894, endPoint y: 59, distance: 42.0
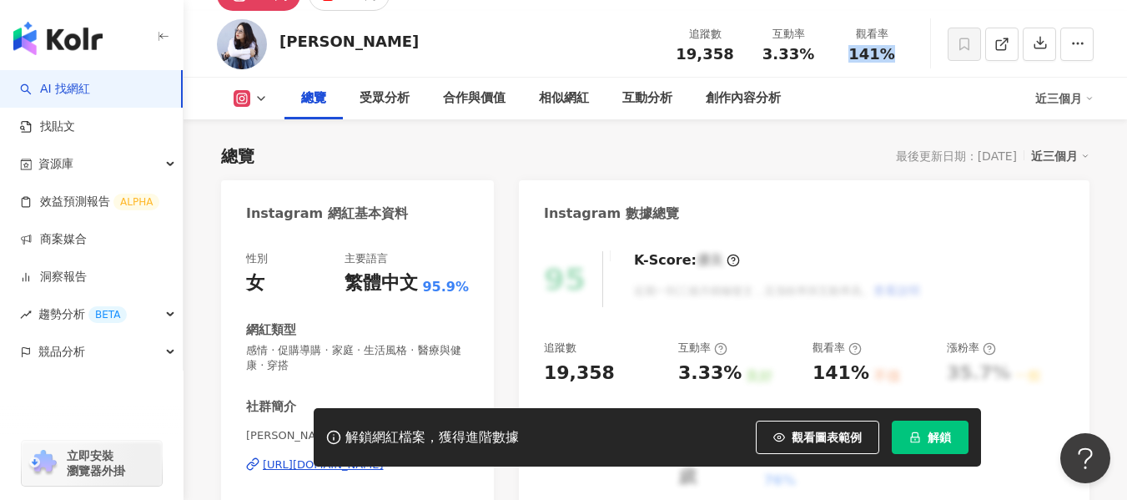
click at [894, 59] on div "141%" at bounding box center [871, 54] width 63 height 17
copy span "141%"
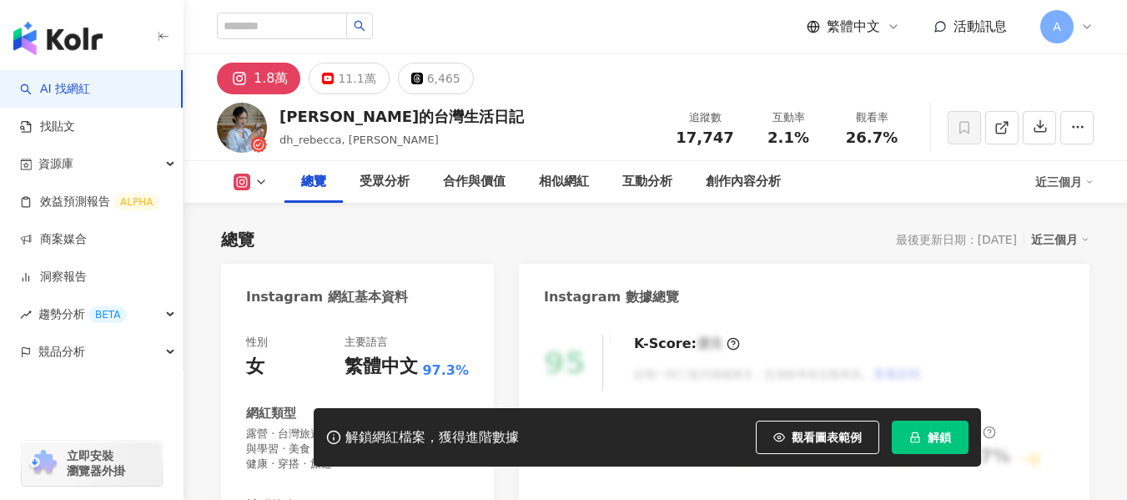
scroll to position [334, 0]
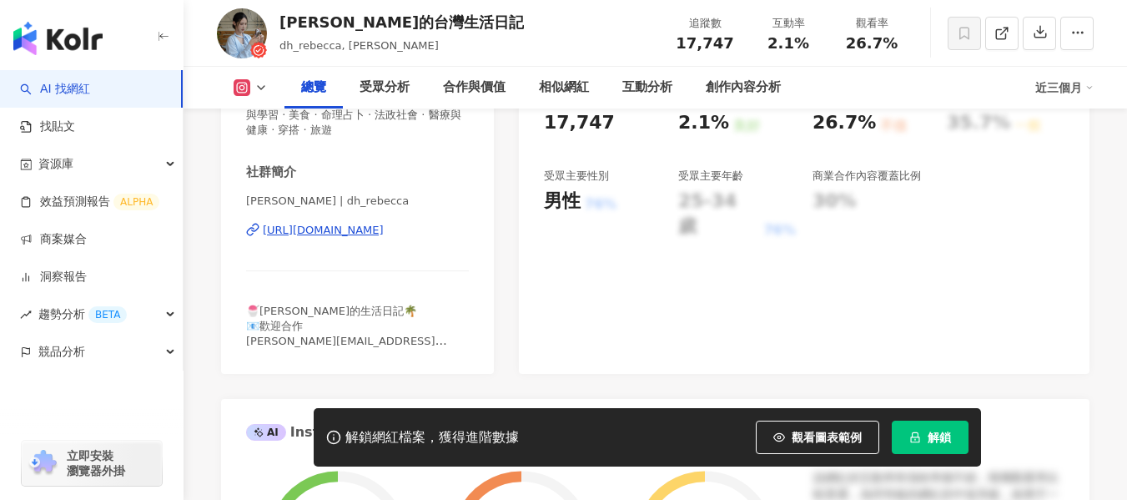
click at [384, 233] on div "[URL][DOMAIN_NAME]" at bounding box center [323, 230] width 121 height 15
drag, startPoint x: 763, startPoint y: 45, endPoint x: 805, endPoint y: 42, distance: 41.9
click at [803, 42] on div "2.1%" at bounding box center [788, 43] width 63 height 17
copy span "2.1%"
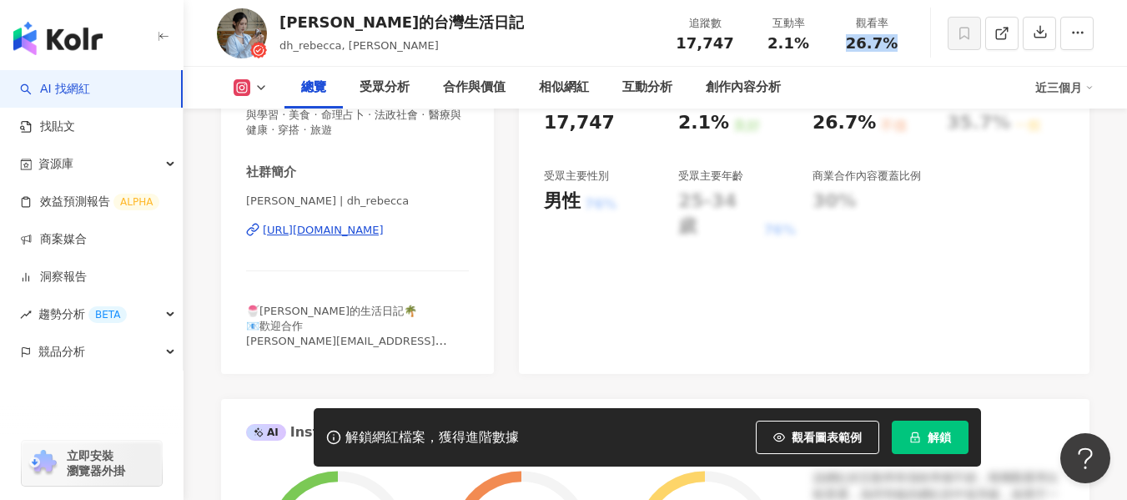
drag, startPoint x: 840, startPoint y: 44, endPoint x: 912, endPoint y: 44, distance: 71.8
click at [912, 44] on div "觀看率 26.7%" at bounding box center [871, 33] width 83 height 36
copy span "26.7%"
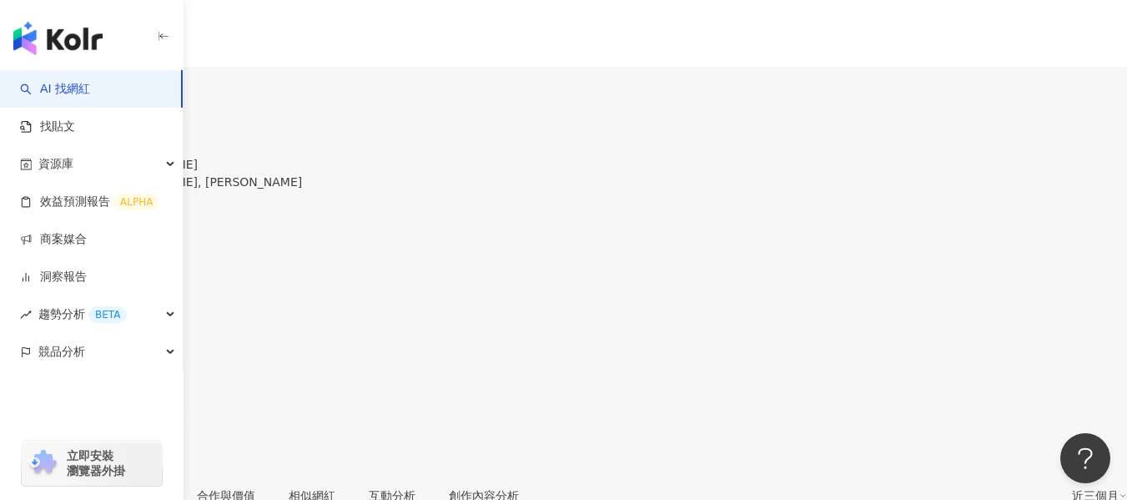
scroll to position [334, 0]
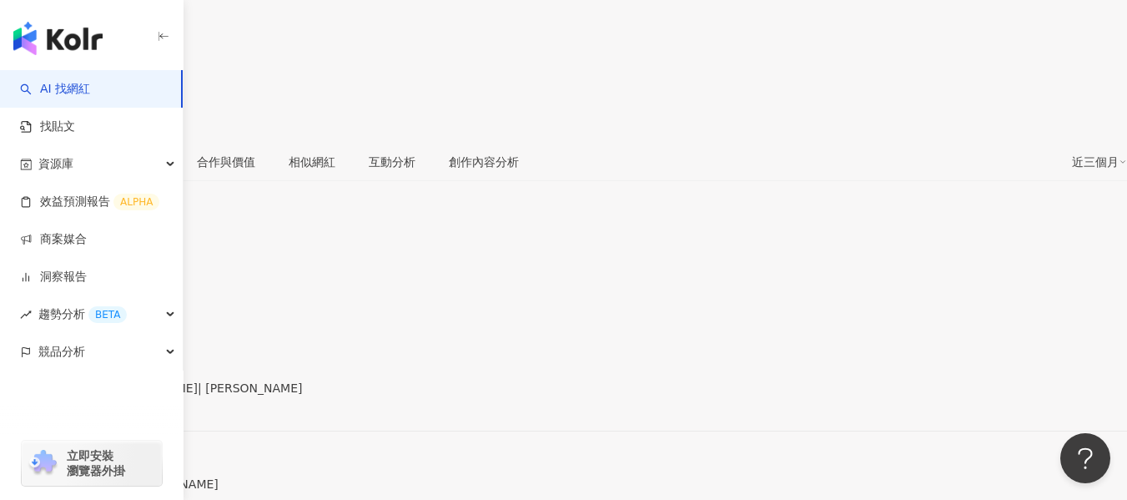
click at [147, 396] on div "[URL][DOMAIN_NAME]" at bounding box center [82, 402] width 130 height 13
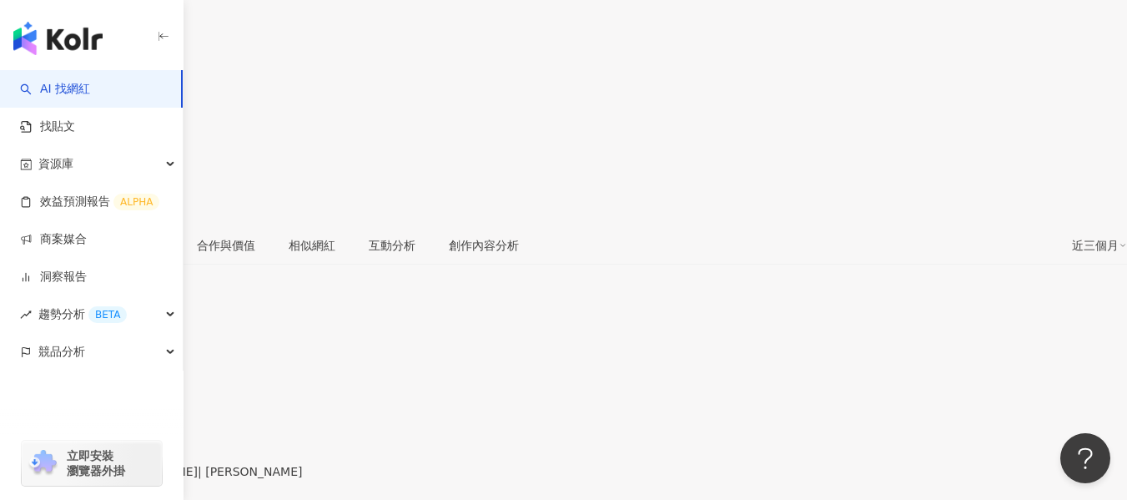
click at [147, 479] on div "[URL][DOMAIN_NAME]" at bounding box center [82, 485] width 130 height 13
